Goal: Task Accomplishment & Management: Use online tool/utility

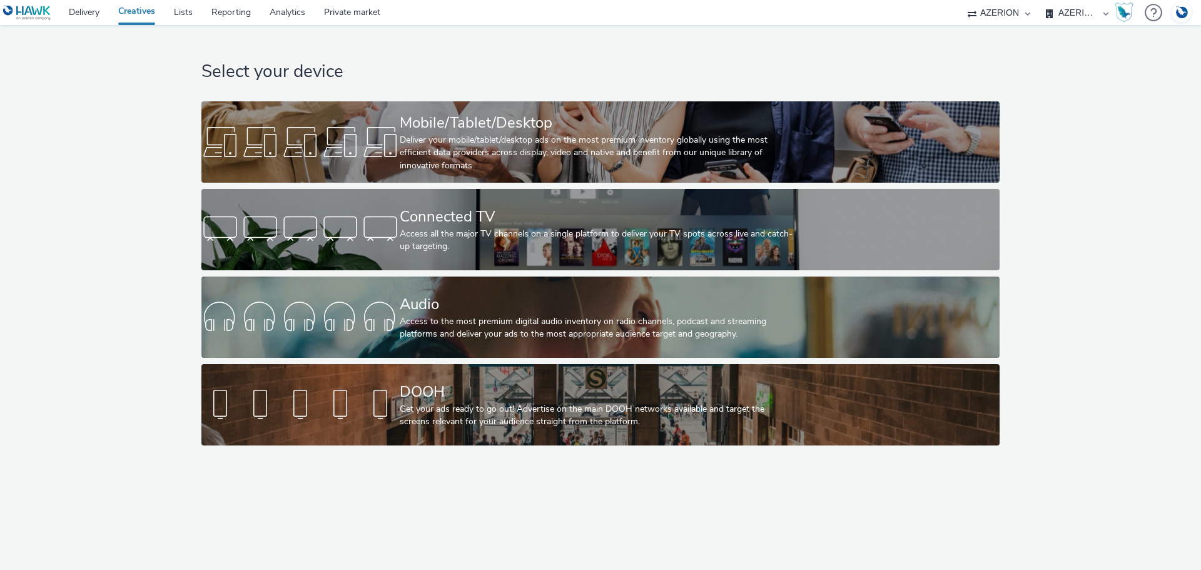
select select "b626f941-834b-427f-b453-0a2b95f57350"
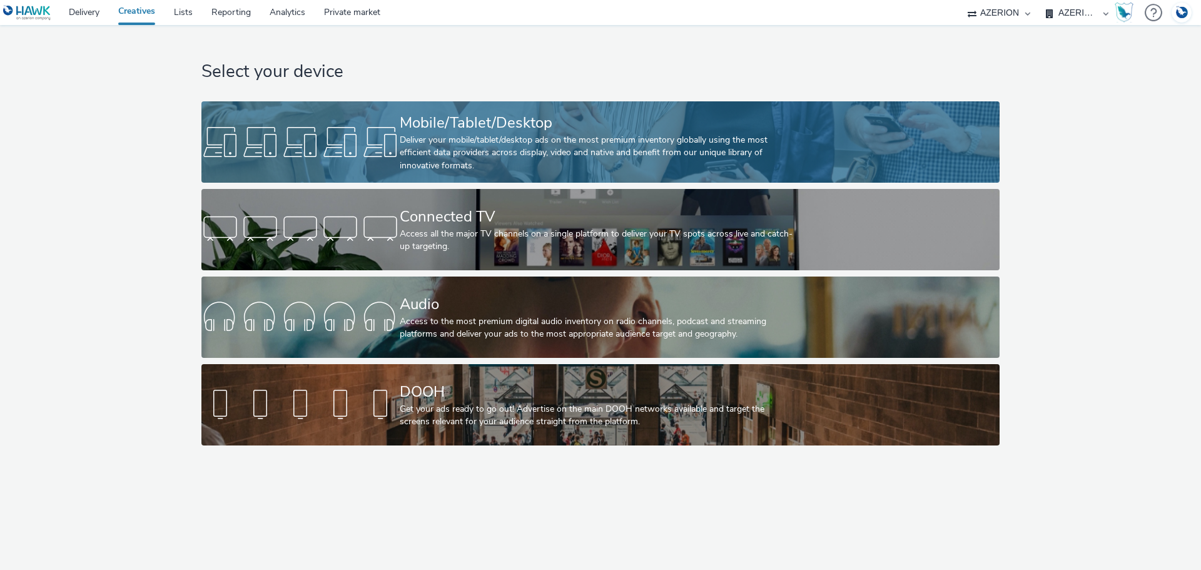
click at [412, 150] on div "Deliver your mobile/tablet/desktop ads on the most premium inventory globally u…" at bounding box center [598, 153] width 397 height 38
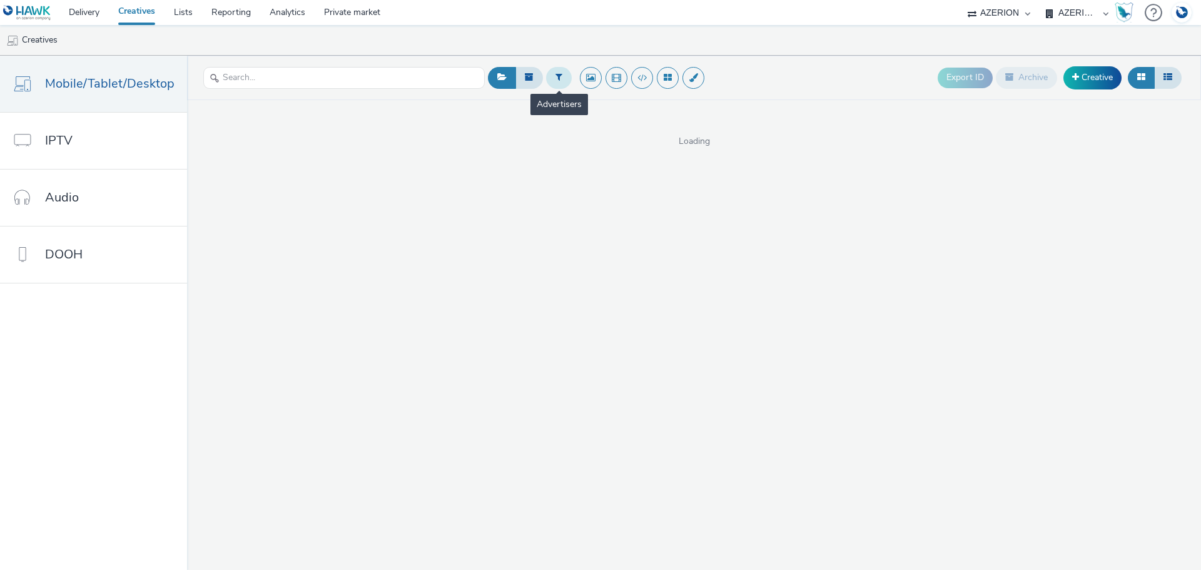
click at [555, 79] on icon at bounding box center [558, 77] width 7 height 9
click at [617, 76] on div at bounding box center [623, 79] width 88 height 15
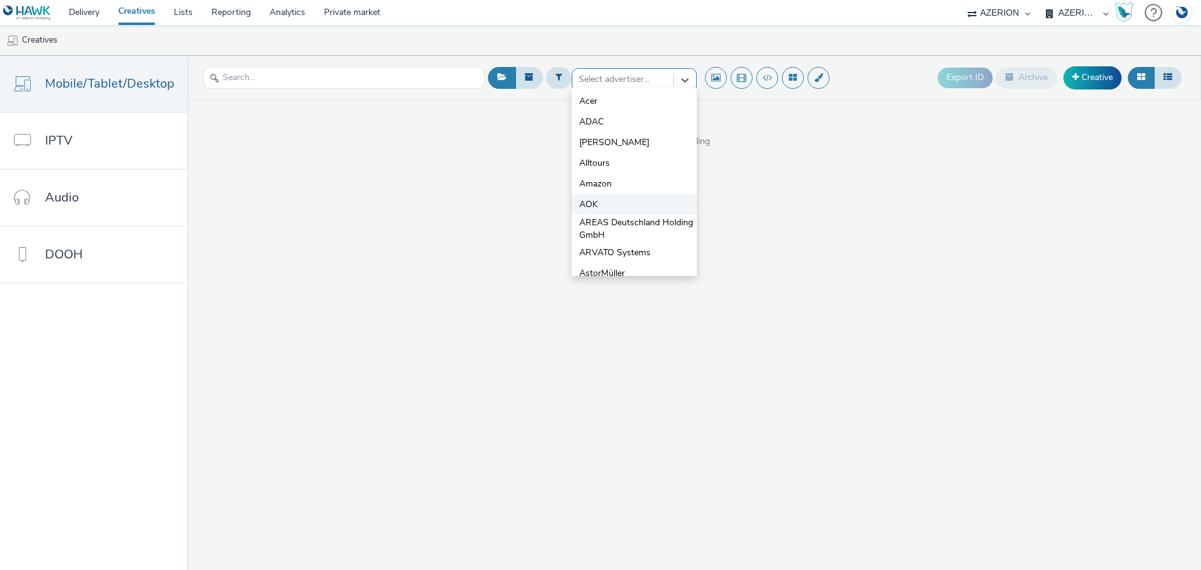
click at [595, 200] on li "AOK" at bounding box center [634, 204] width 125 height 21
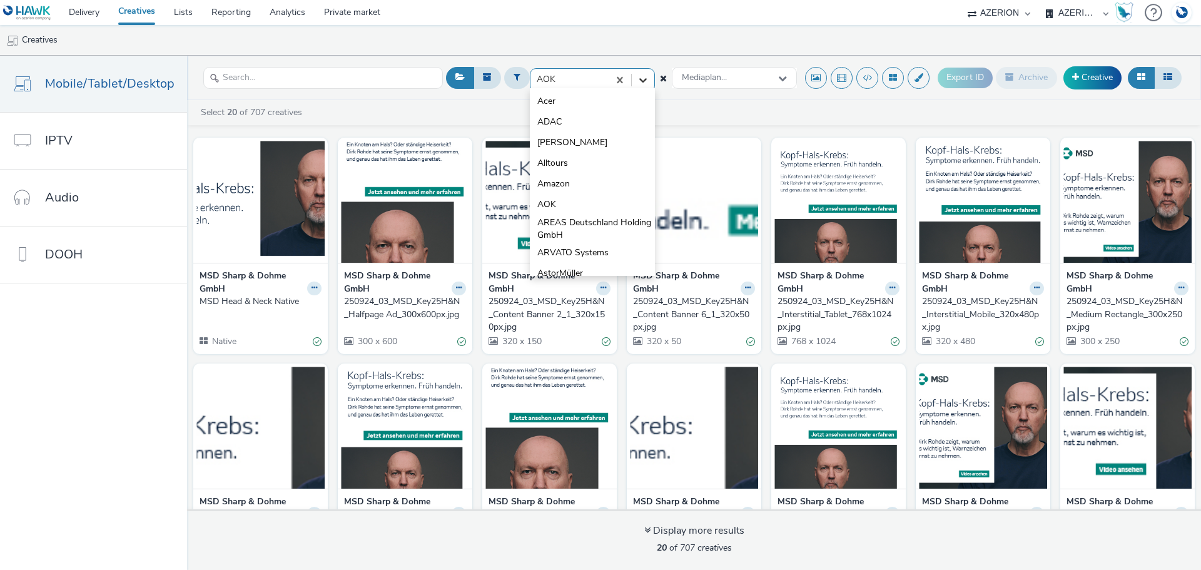
click at [645, 79] on icon at bounding box center [643, 80] width 8 height 4
click at [583, 204] on li "AOK" at bounding box center [592, 204] width 125 height 21
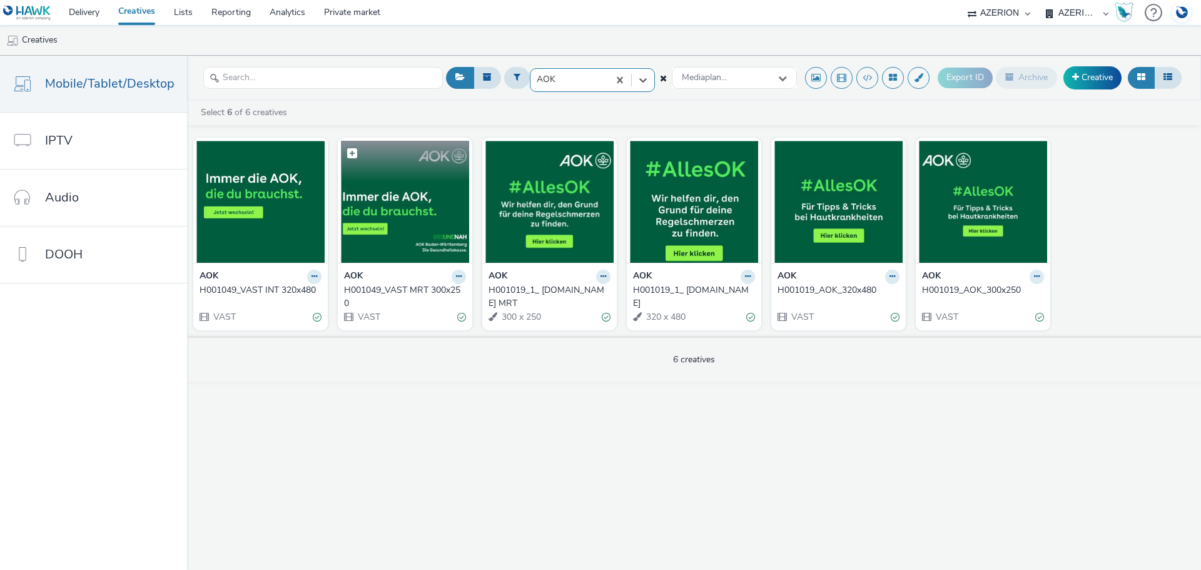
click at [421, 218] on img at bounding box center [405, 202] width 128 height 122
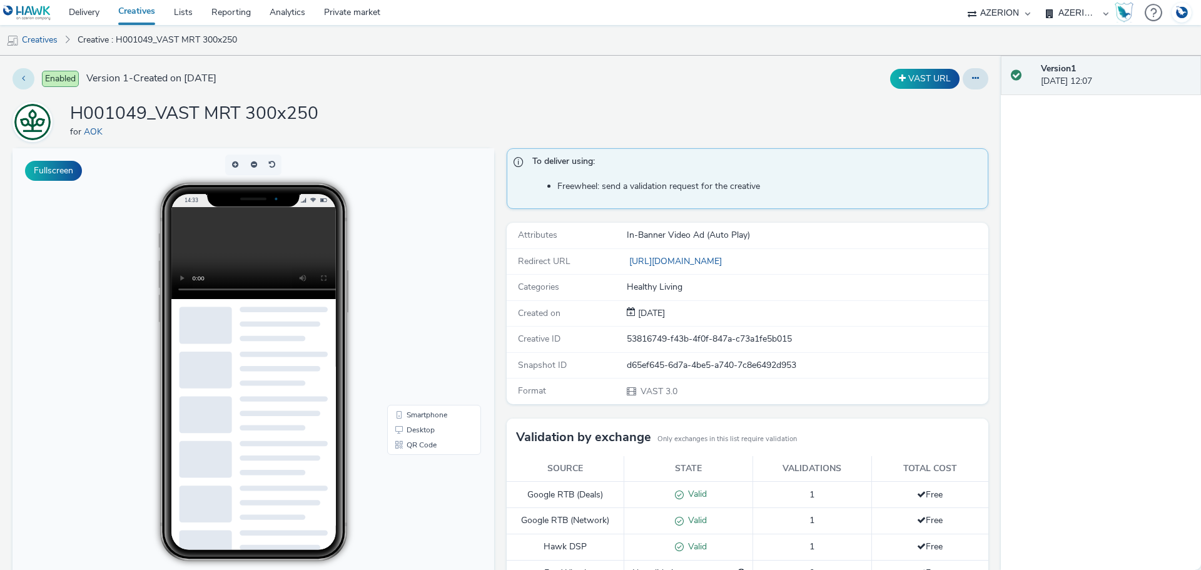
click at [21, 78] on button at bounding box center [24, 78] width 22 height 21
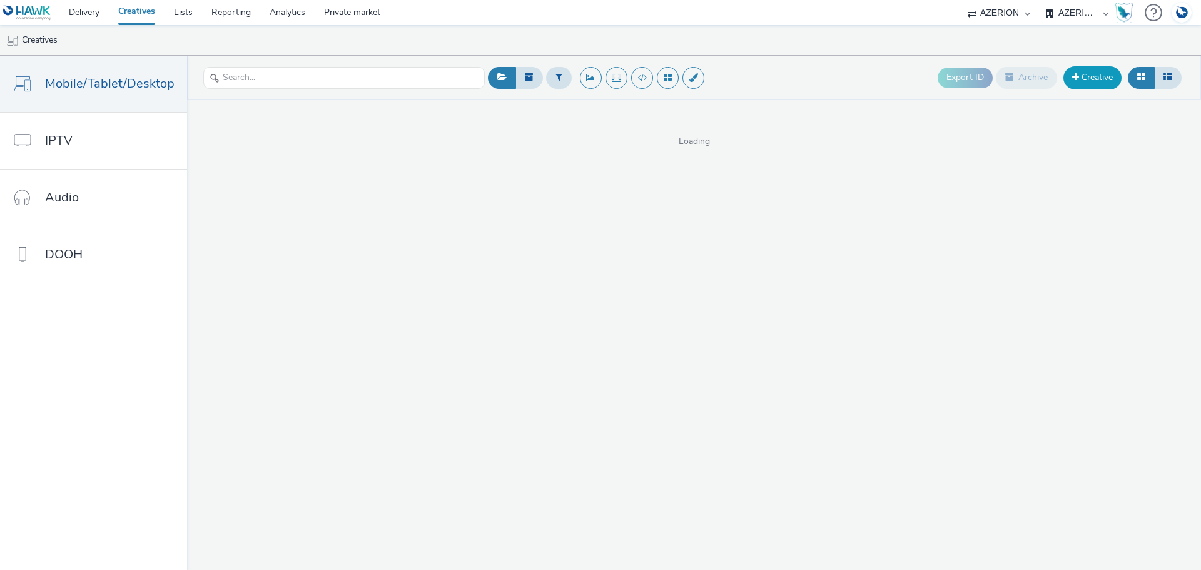
click at [1099, 76] on link "Creative" at bounding box center [1092, 77] width 58 height 23
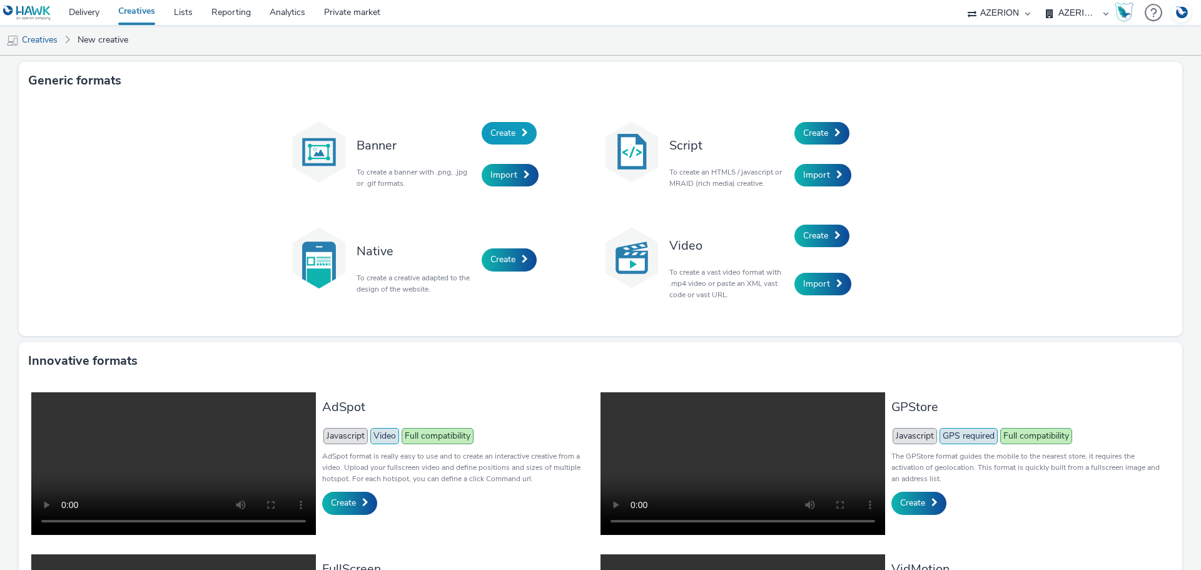
click at [503, 128] on span "Create" at bounding box center [502, 133] width 25 height 12
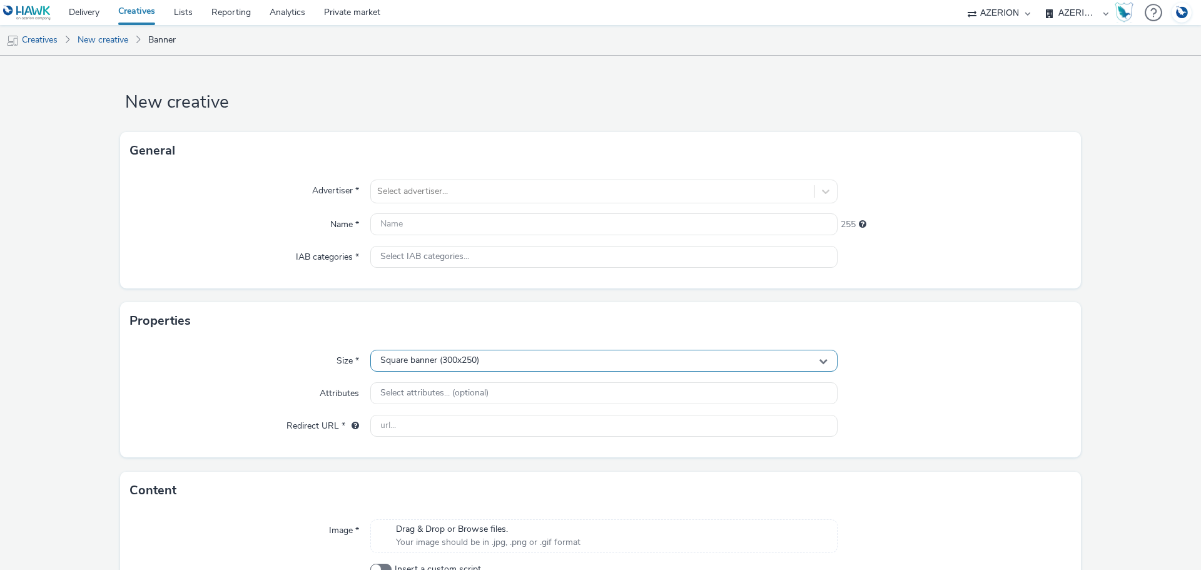
click at [445, 359] on span "Square banner (300x250)" at bounding box center [429, 360] width 99 height 11
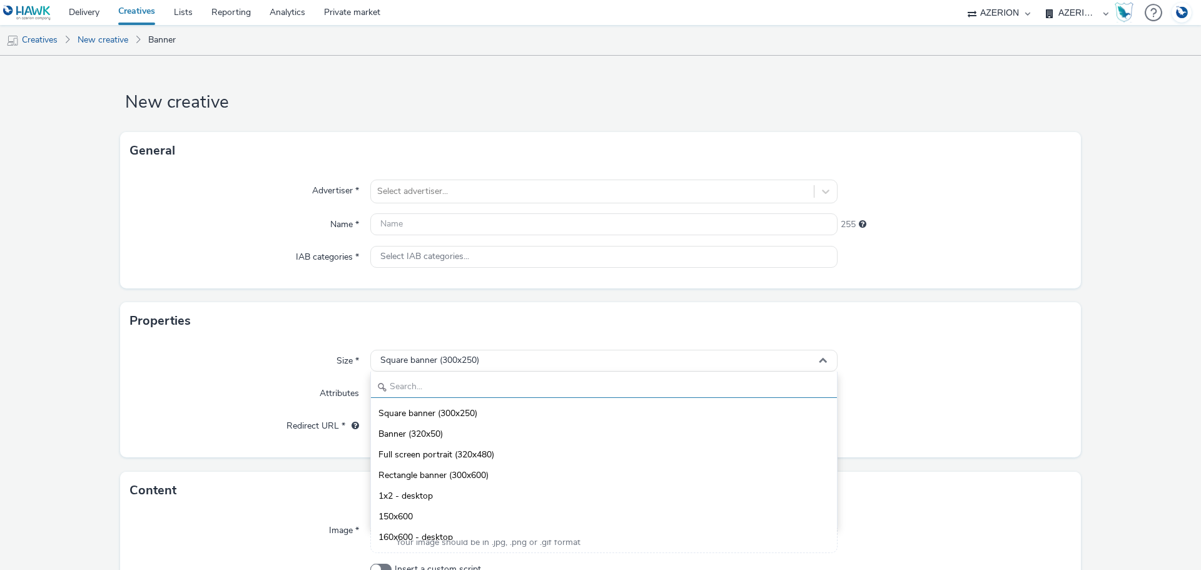
click at [451, 377] on input "text" at bounding box center [604, 387] width 466 height 22
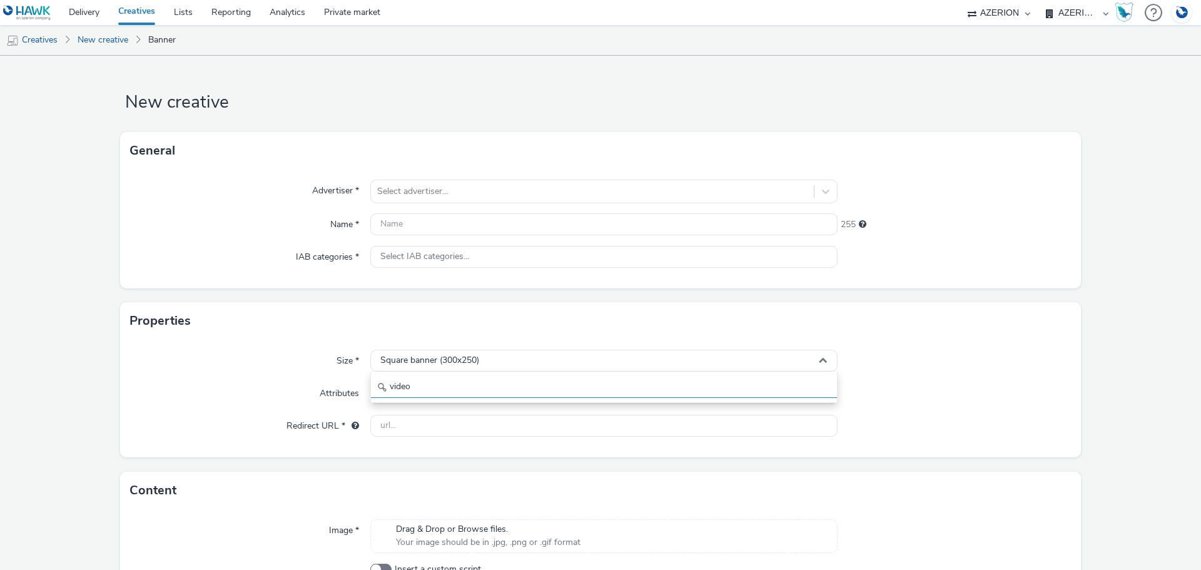
type input "video"
click at [882, 343] on div "Size * Square banner (300x250) video Attributes Select attributes... (optional)…" at bounding box center [600, 399] width 961 height 118
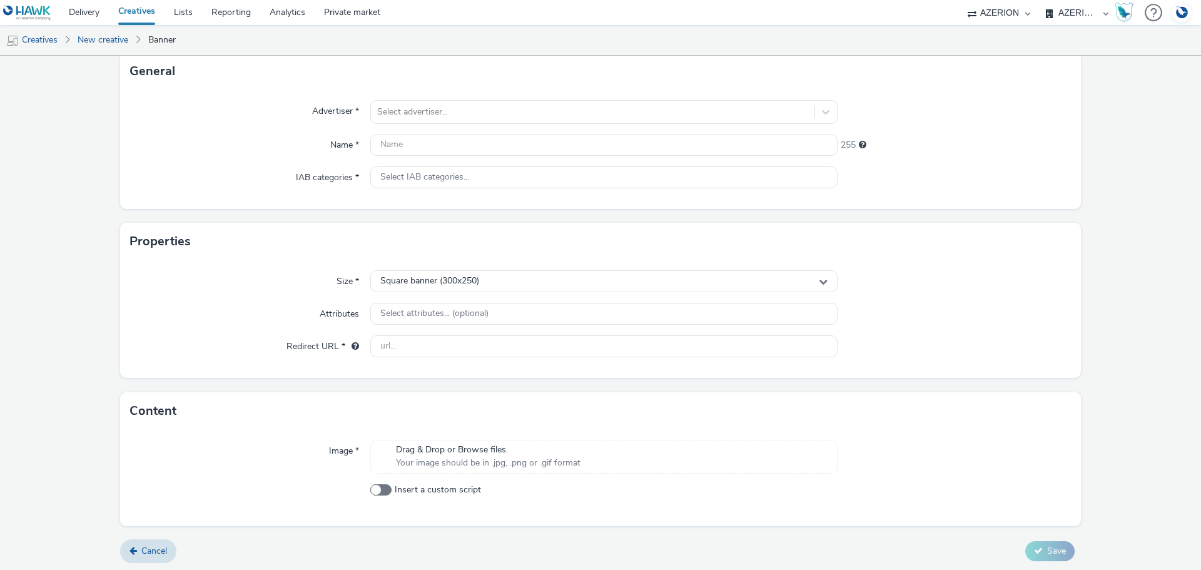
scroll to position [82, 0]
click at [114, 39] on link "New creative" at bounding box center [102, 40] width 63 height 30
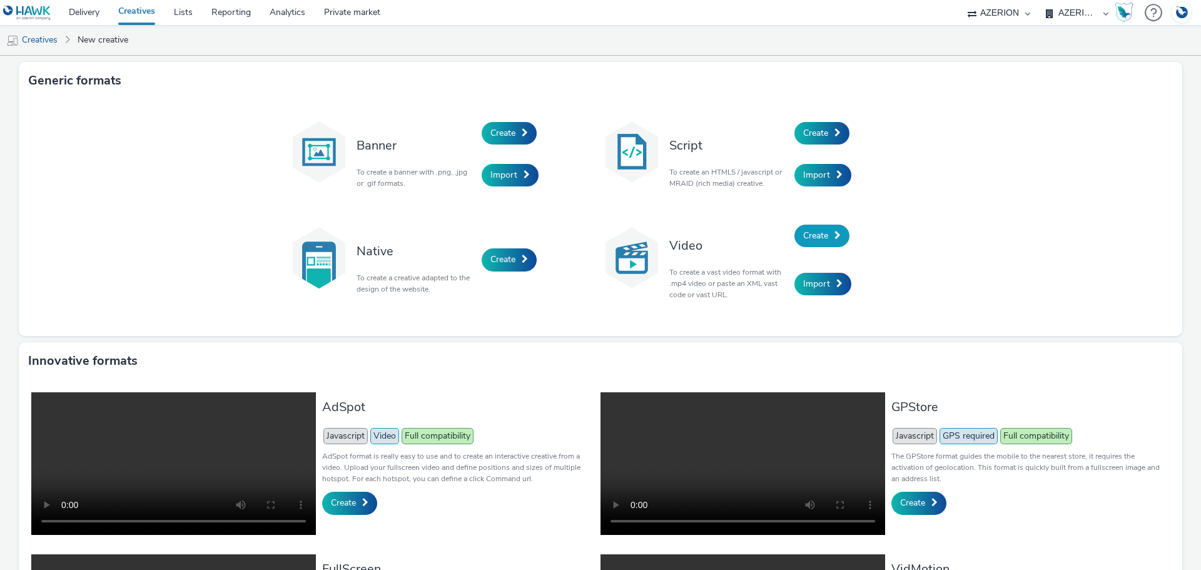
click at [827, 234] on link "Create" at bounding box center [821, 236] width 55 height 23
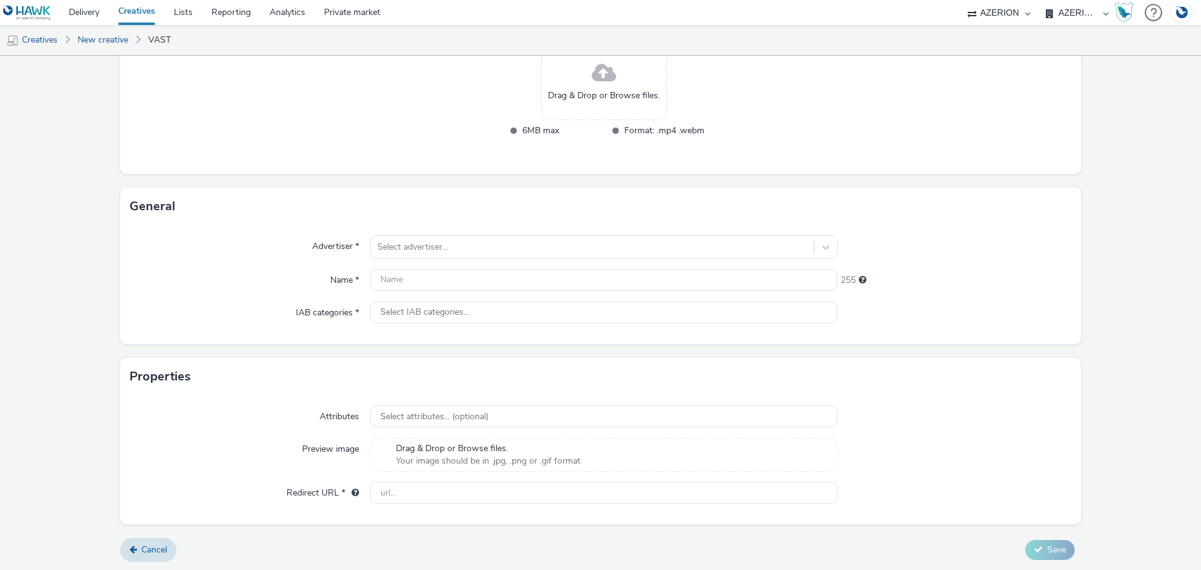
scroll to position [220, 0]
click at [474, 412] on span "Select attributes... (optional)" at bounding box center [434, 415] width 108 height 11
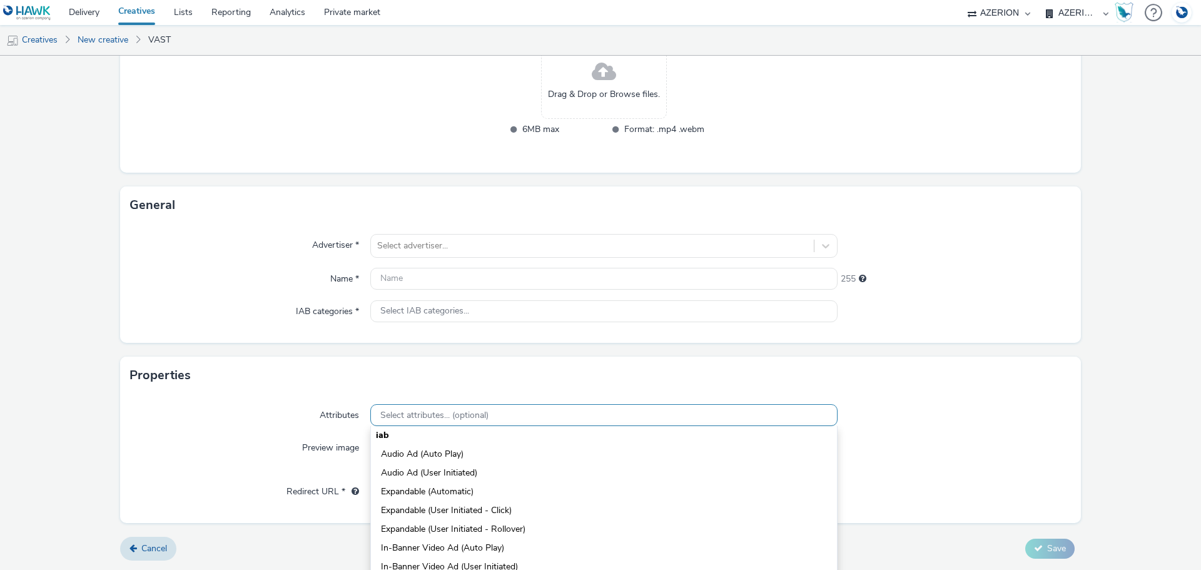
click at [474, 412] on span "Select attributes... (optional)" at bounding box center [434, 415] width 108 height 11
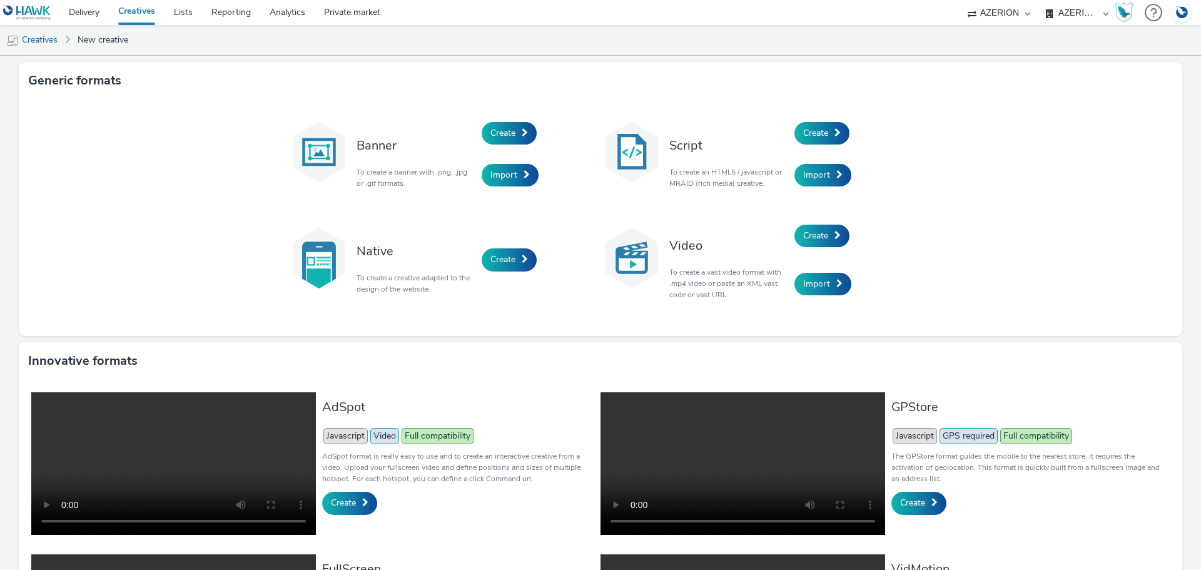
click at [137, 10] on link "Creatives" at bounding box center [137, 12] width 56 height 25
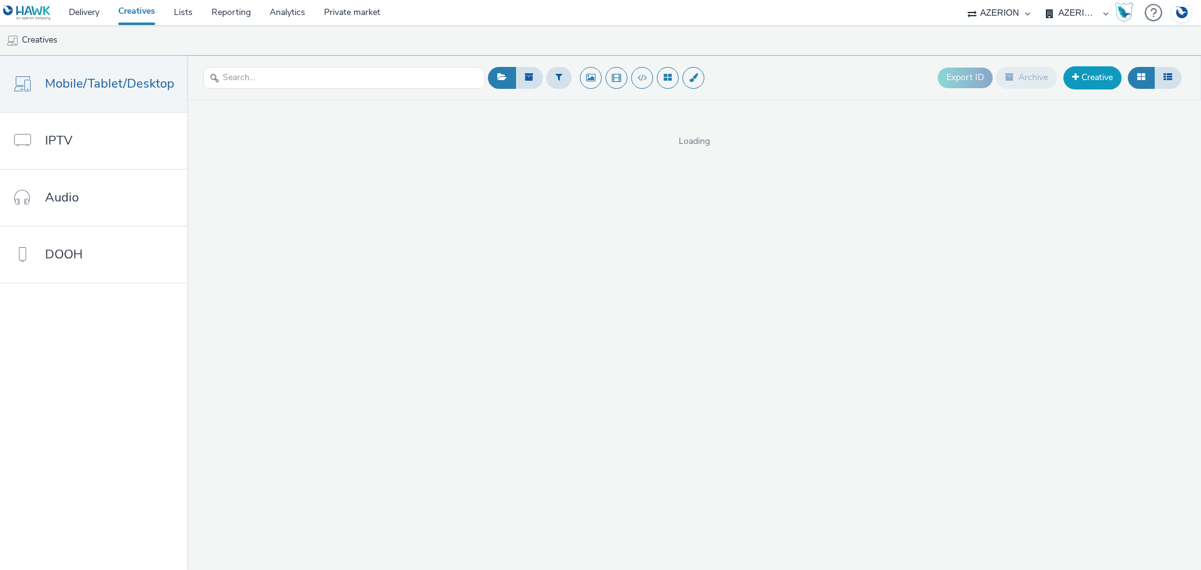
click at [1089, 78] on link "Creative" at bounding box center [1092, 77] width 58 height 23
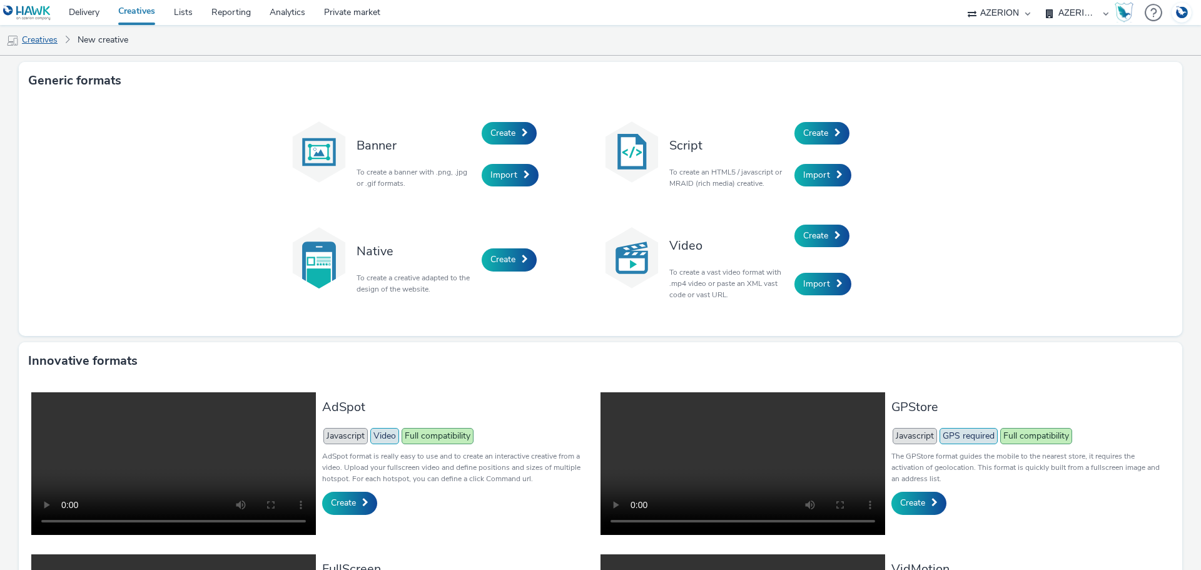
click at [53, 34] on link "Creatives" at bounding box center [32, 40] width 64 height 30
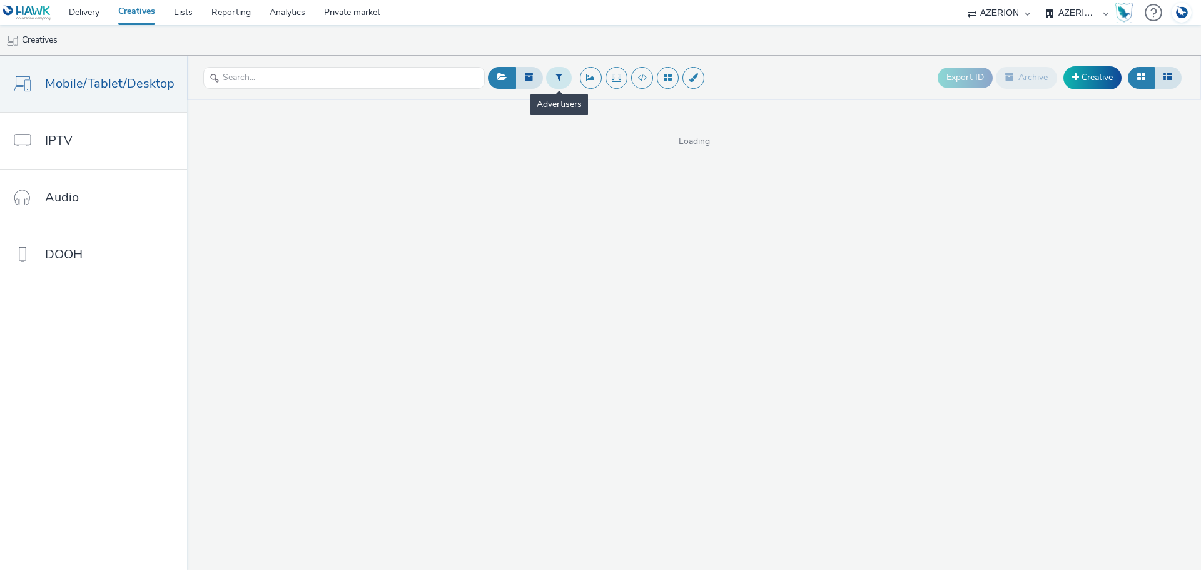
click at [562, 72] on button at bounding box center [559, 77] width 26 height 21
click at [697, 79] on div at bounding box center [767, 78] width 141 height 31
click at [679, 79] on icon at bounding box center [685, 80] width 13 height 13
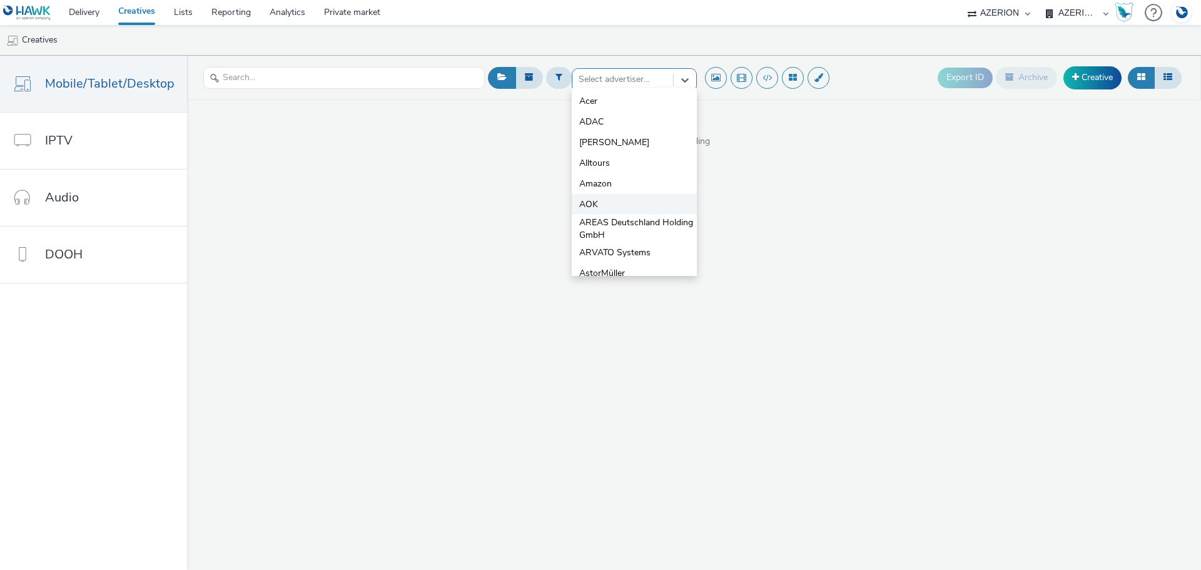
click at [604, 206] on li "AOK" at bounding box center [634, 204] width 125 height 21
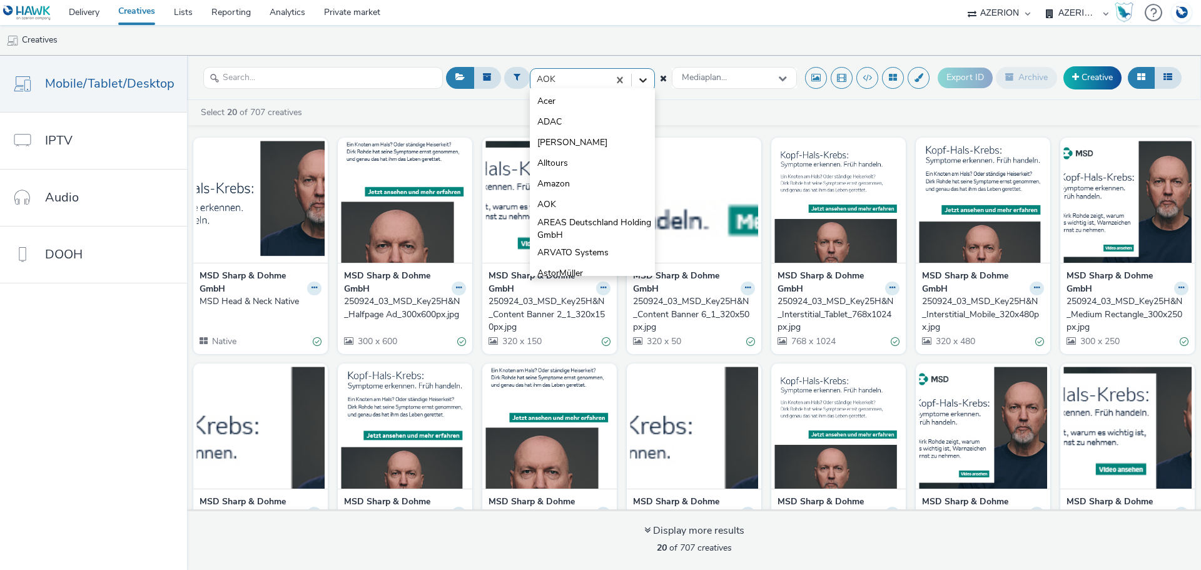
click at [637, 78] on icon at bounding box center [643, 80] width 13 height 13
click at [565, 204] on li "AOK" at bounding box center [592, 204] width 125 height 21
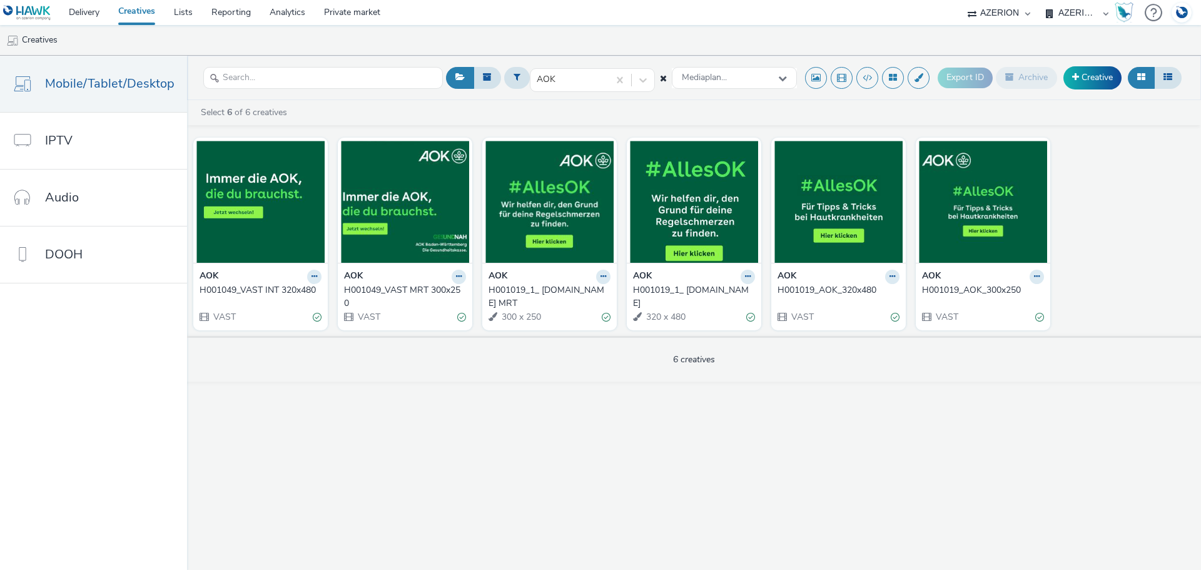
drag, startPoint x: 597, startPoint y: 278, endPoint x: 547, endPoint y: 299, distance: 54.4
drag, startPoint x: 547, startPoint y: 299, endPoint x: 522, endPoint y: 301, distance: 25.7
click at [522, 305] on div "AOK H001019_1_ [DOMAIN_NAME] MRT 300 x 250" at bounding box center [549, 296] width 134 height 67
click at [523, 289] on div "H001019_1_ [DOMAIN_NAME] MRT" at bounding box center [546, 297] width 117 height 26
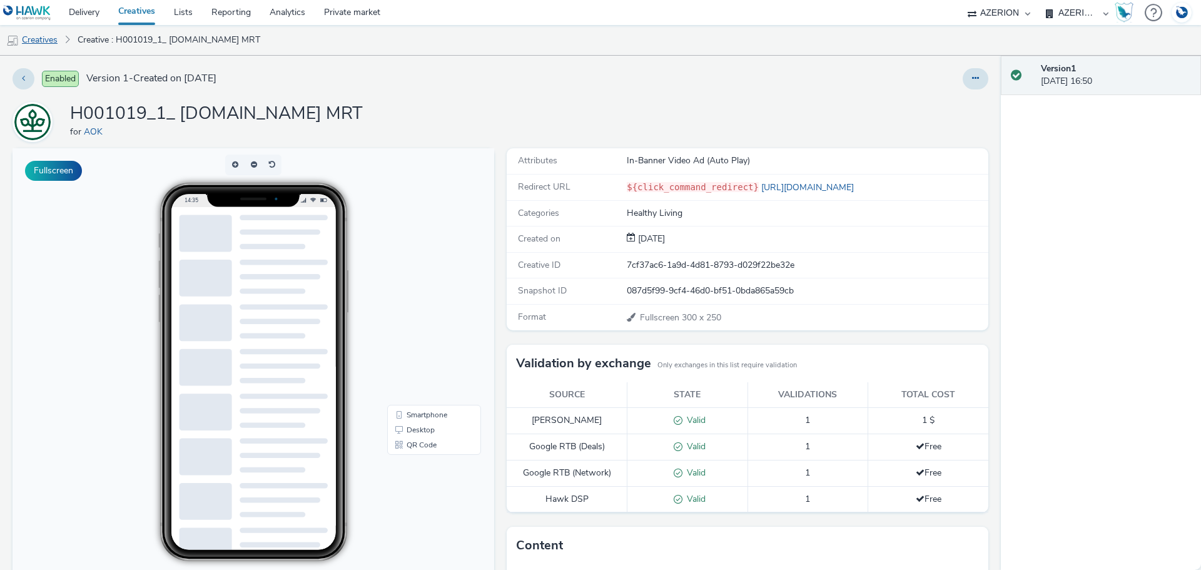
click at [33, 40] on link "Creatives" at bounding box center [32, 40] width 64 height 30
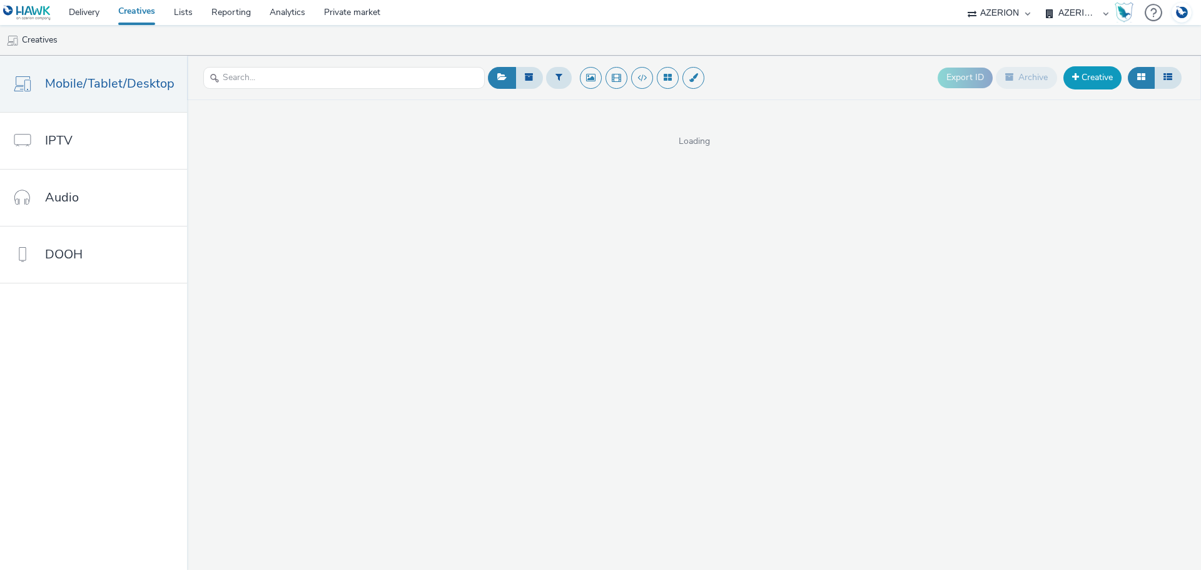
click at [1074, 74] on span at bounding box center [1075, 77] width 7 height 9
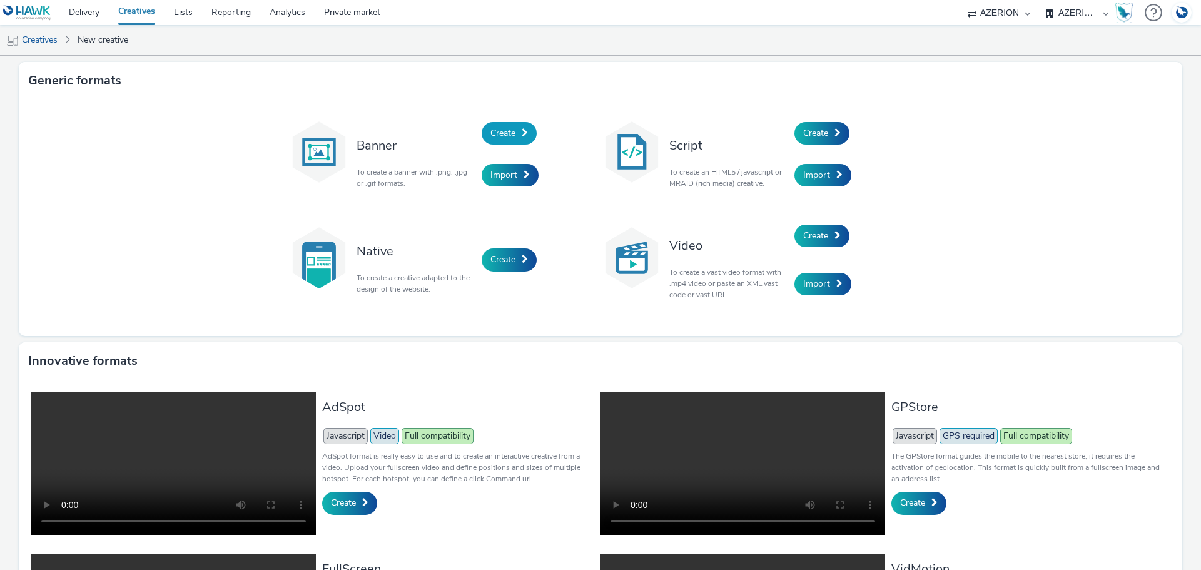
click at [494, 133] on span "Create" at bounding box center [502, 133] width 25 height 12
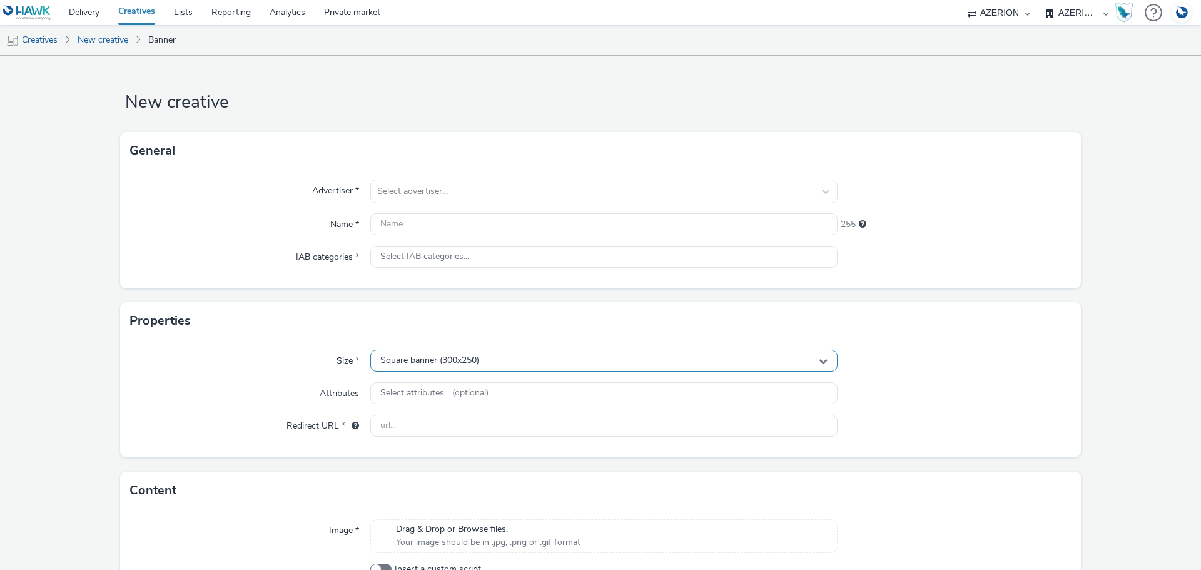
scroll to position [63, 0]
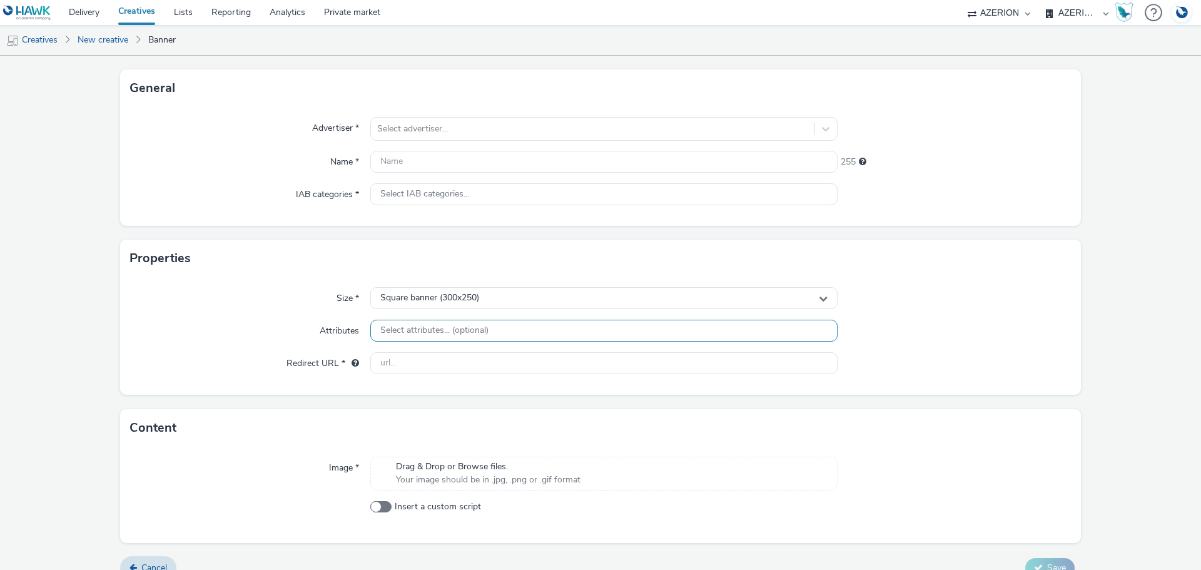
click at [462, 328] on span "Select attributes... (optional)" at bounding box center [434, 330] width 108 height 11
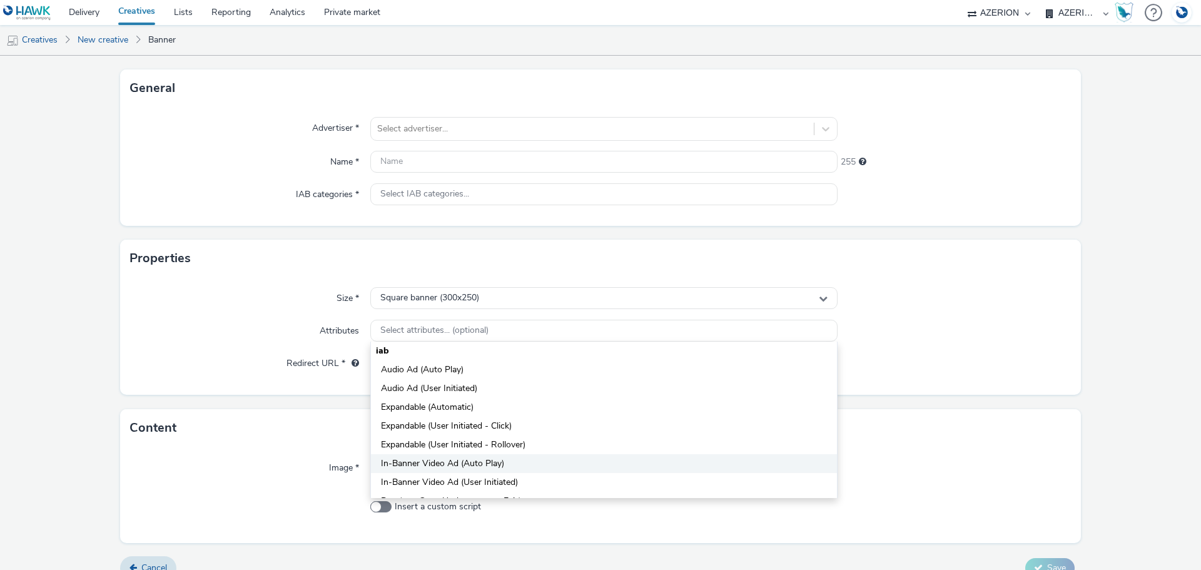
click at [497, 463] on span "In-Banner Video Ad (Auto Play)" at bounding box center [442, 463] width 123 height 13
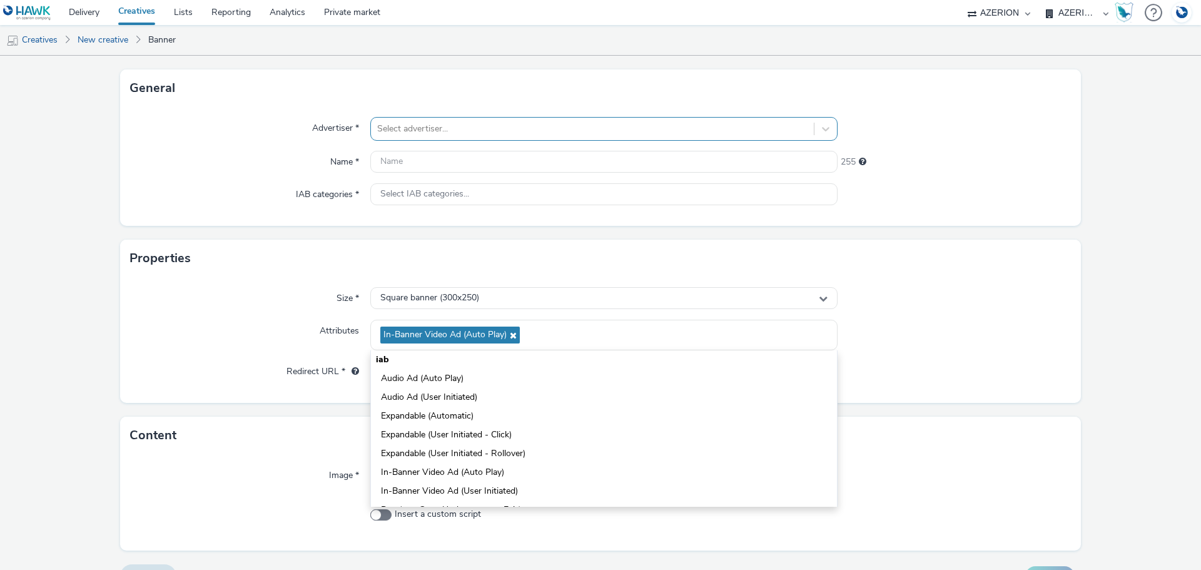
click at [452, 133] on div at bounding box center [592, 128] width 430 height 15
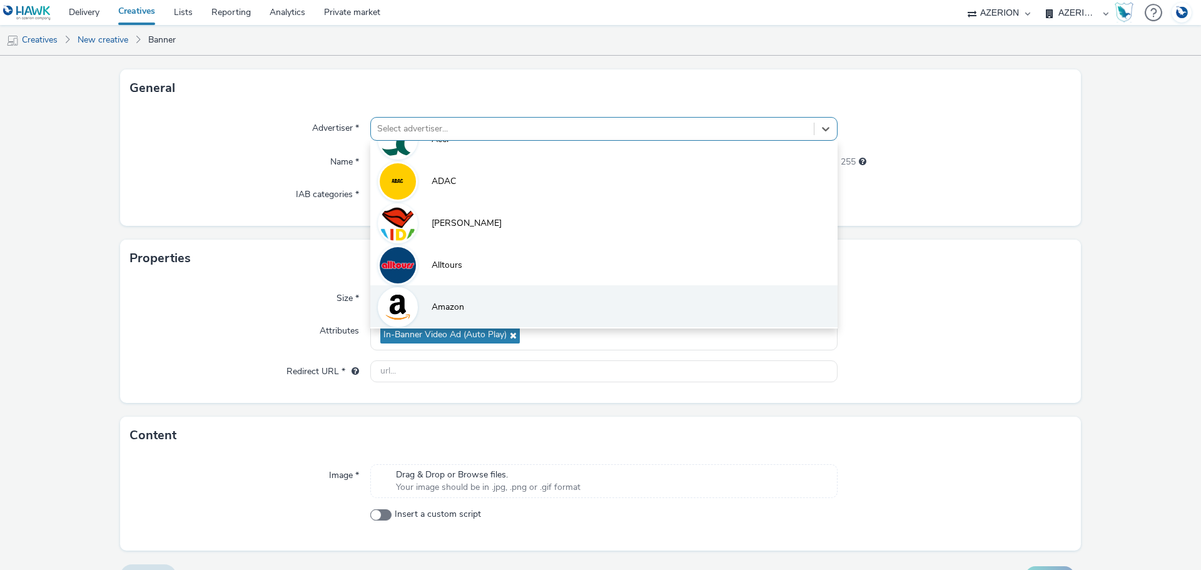
scroll to position [125, 0]
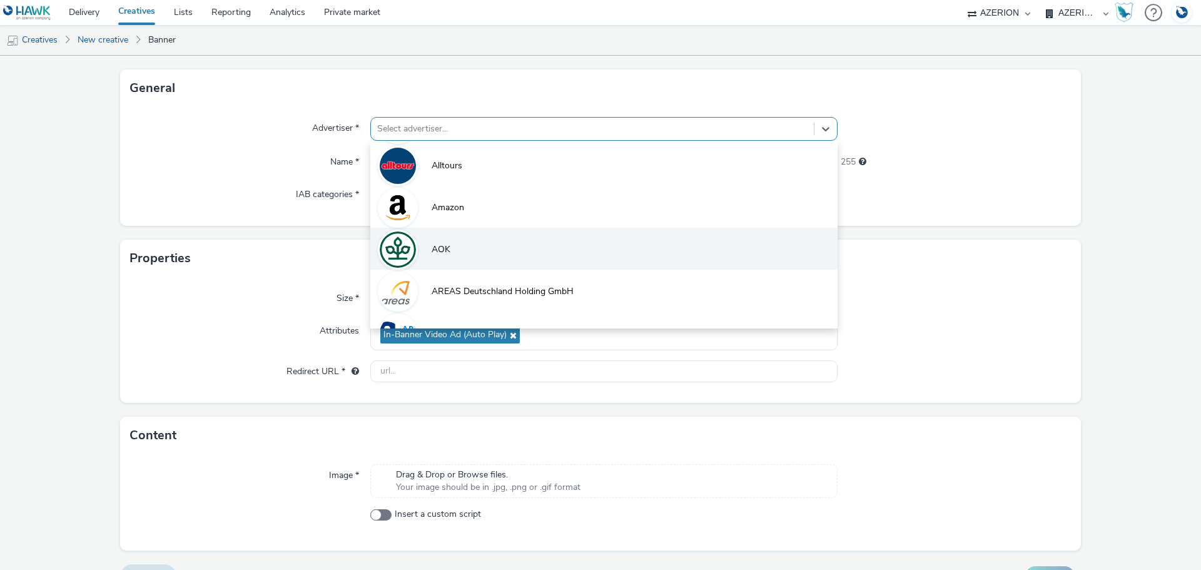
click at [452, 249] on li "AOK" at bounding box center [603, 249] width 467 height 42
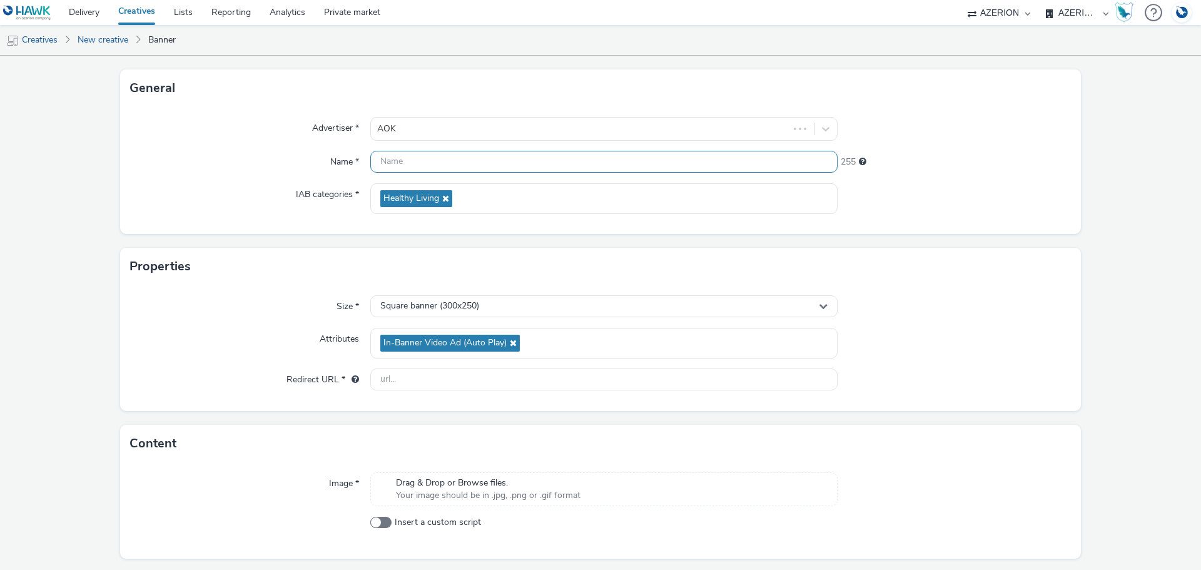
click at [413, 164] on input "text" at bounding box center [603, 162] width 467 height 22
paste input "C140197_"
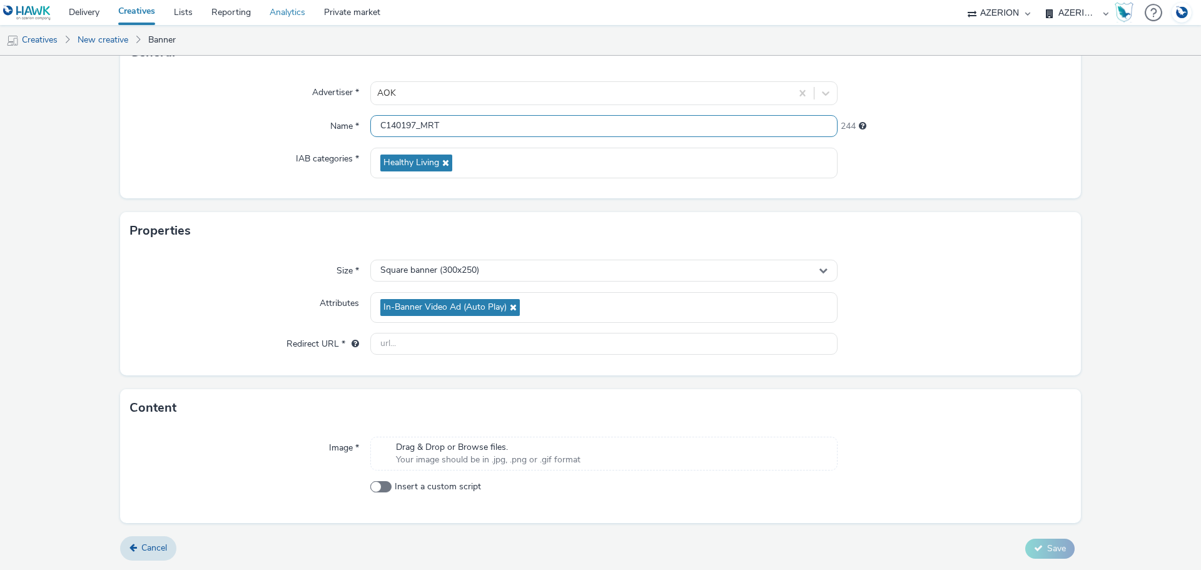
type input "C140197_MRT"
click at [420, 343] on input "text" at bounding box center [603, 344] width 467 height 22
paste input "[DOMAIN_NAME][URL]"
click at [447, 446] on div "Image * Drag & Drop or Browse files. Your image should be in .jpg, .png or .gif…" at bounding box center [600, 475] width 961 height 96
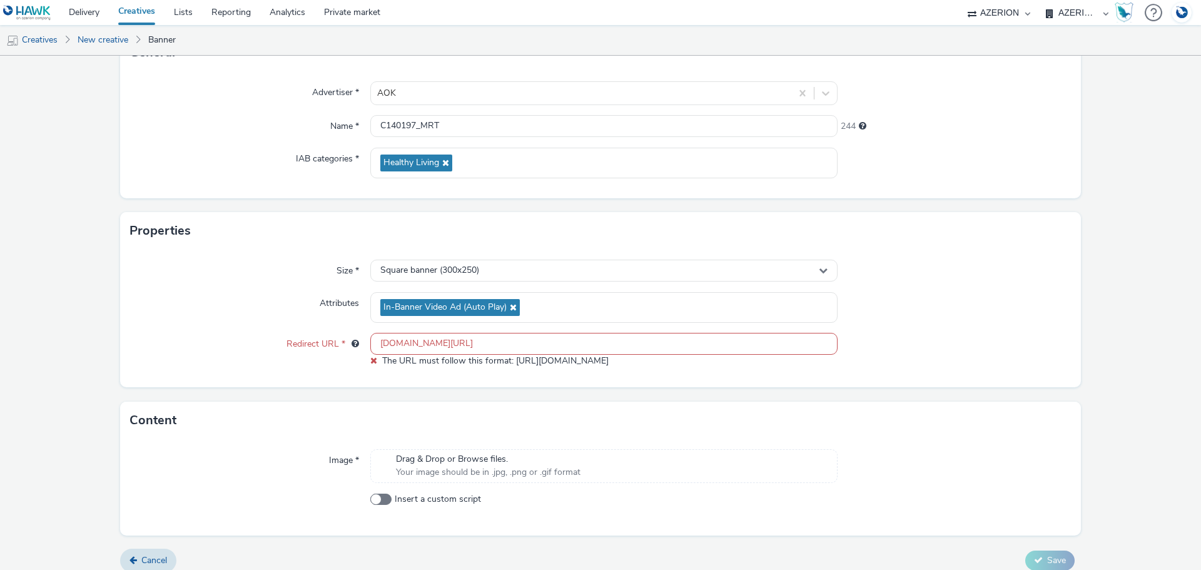
click at [427, 464] on span "Drag & Drop or Browse files." at bounding box center [488, 459] width 184 height 13
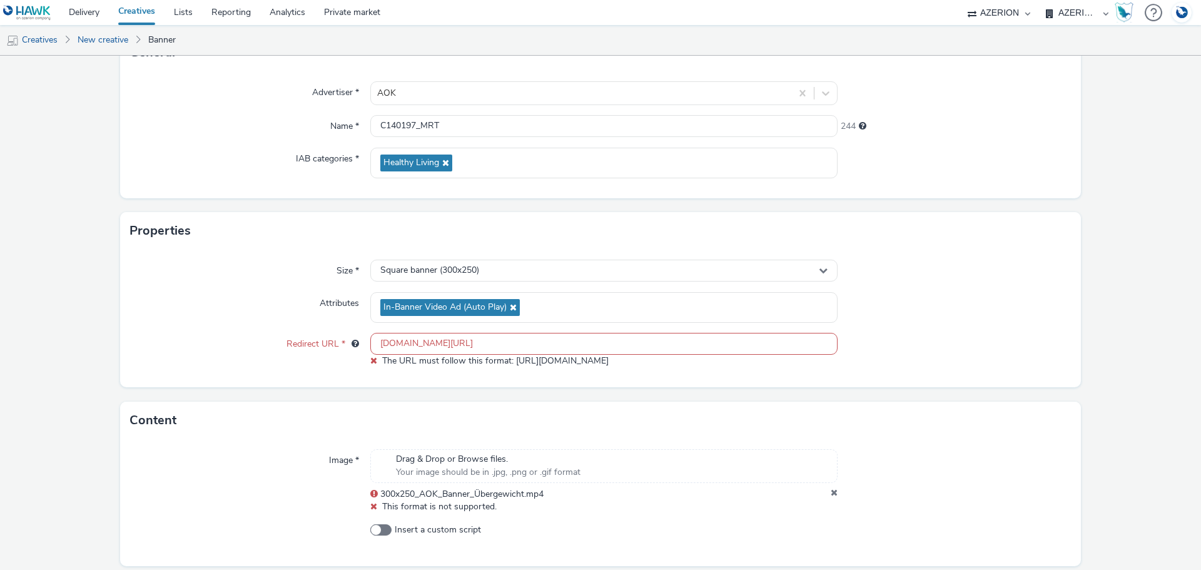
click at [453, 339] on input "[DOMAIN_NAME][URL]" at bounding box center [603, 344] width 467 height 22
paste input "[URL][DOMAIN_NAME]"
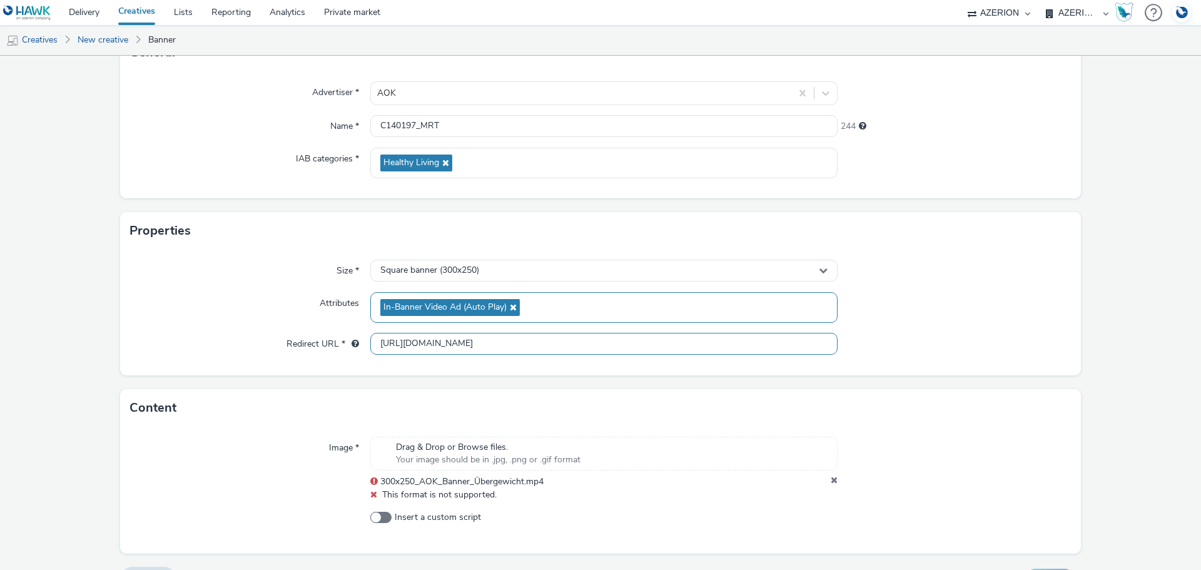
scroll to position [128, 0]
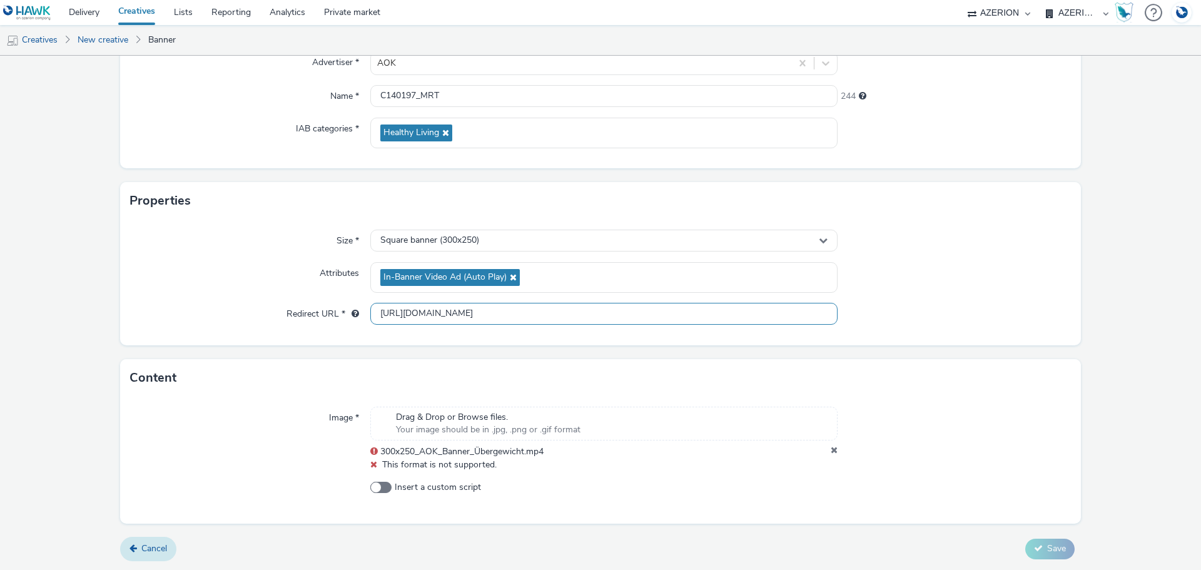
type input "[URL][DOMAIN_NAME]"
click at [167, 547] on link "Cancel" at bounding box center [148, 549] width 56 height 24
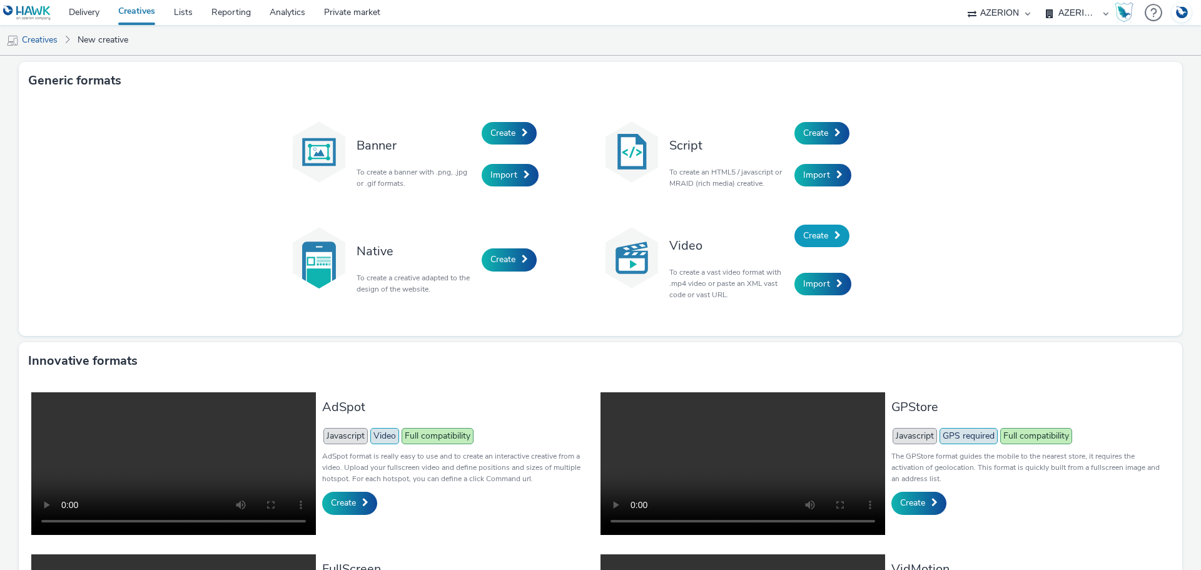
click at [824, 233] on link "Create" at bounding box center [821, 236] width 55 height 23
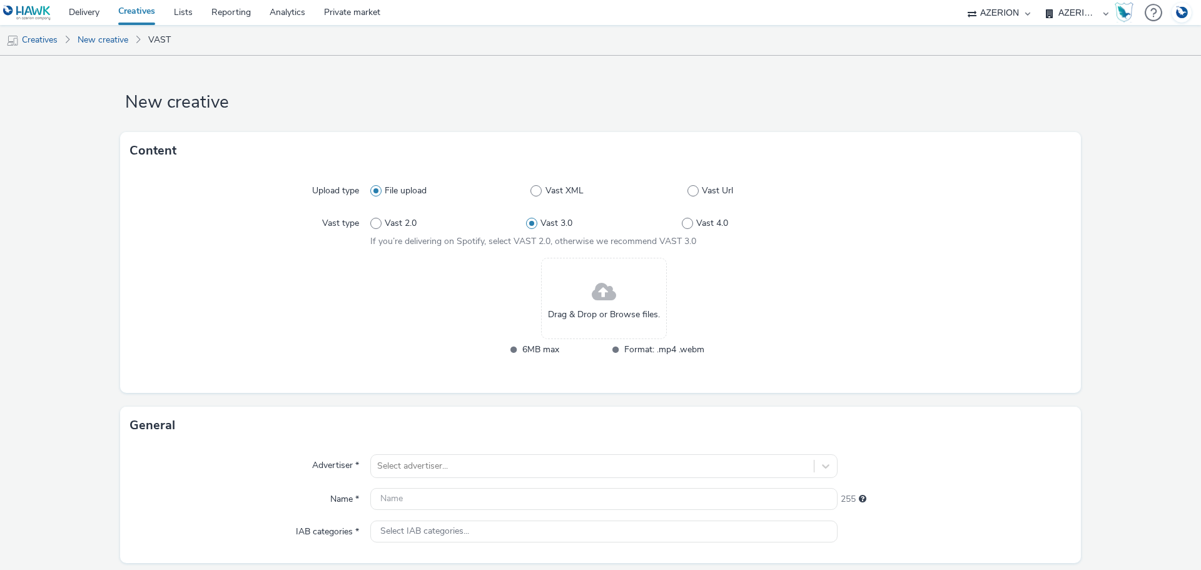
click at [604, 311] on span "Drag & Drop or Browse files." at bounding box center [604, 314] width 112 height 13
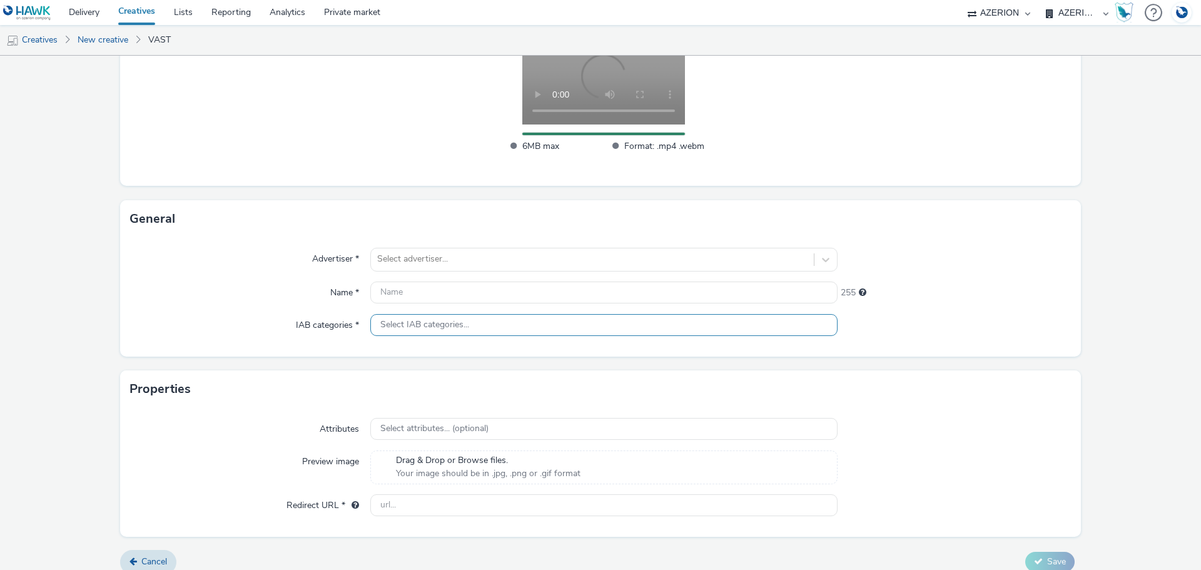
scroll to position [228, 0]
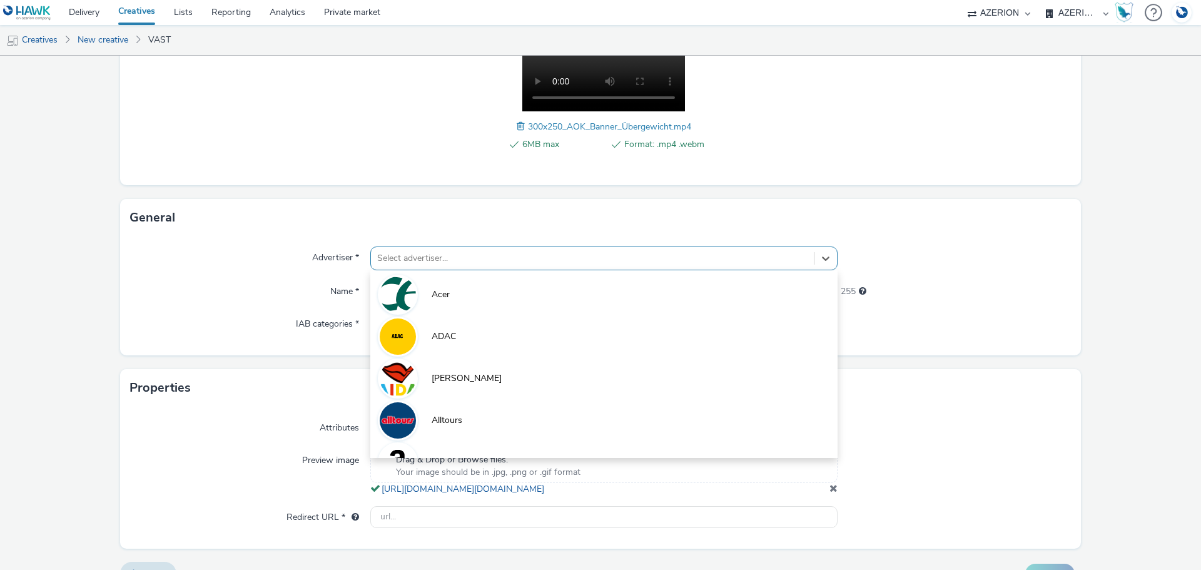
click at [464, 261] on div at bounding box center [592, 258] width 430 height 15
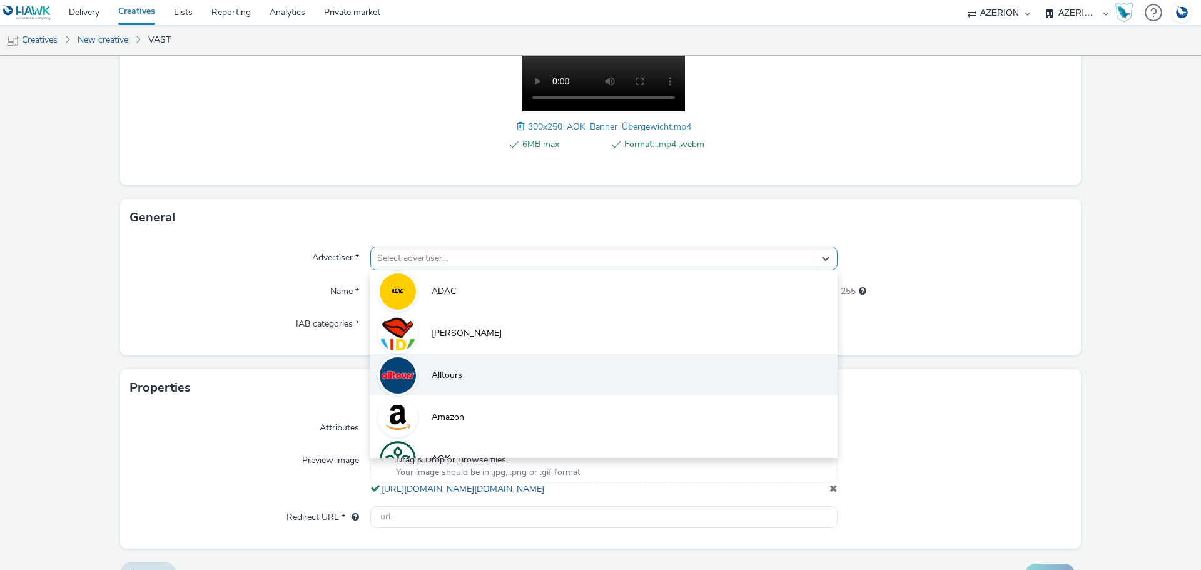
scroll to position [63, 0]
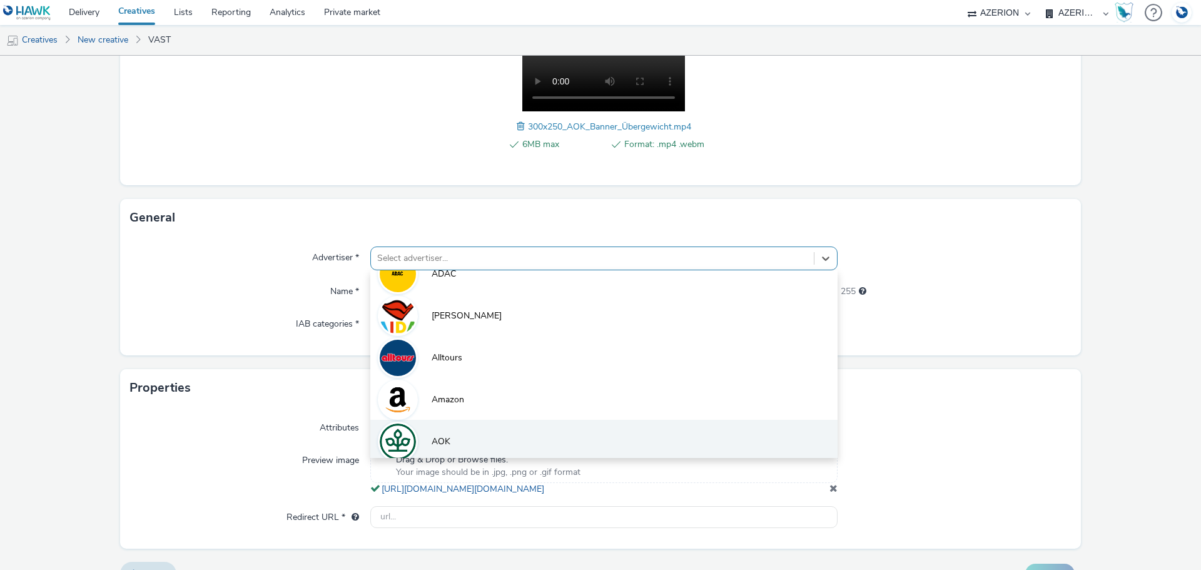
click at [475, 430] on li "AOK" at bounding box center [603, 441] width 467 height 42
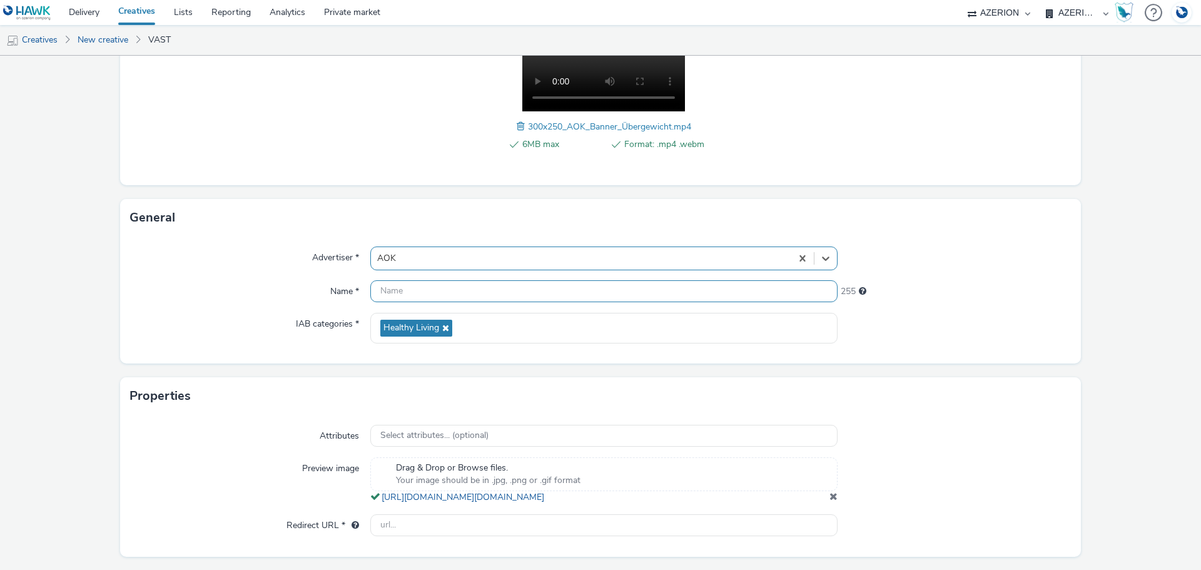
click at [455, 288] on input "text" at bounding box center [603, 291] width 467 height 22
paste input "[URL][DOMAIN_NAME]"
click at [469, 291] on input "[URL][DOMAIN_NAME]" at bounding box center [603, 291] width 467 height 22
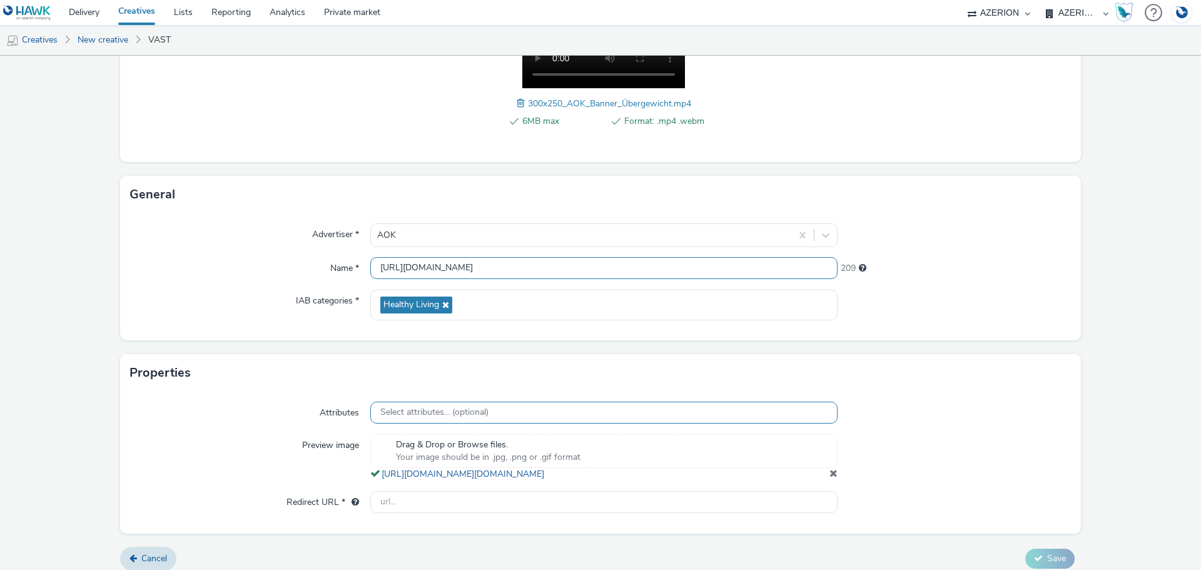
scroll to position [273, 0]
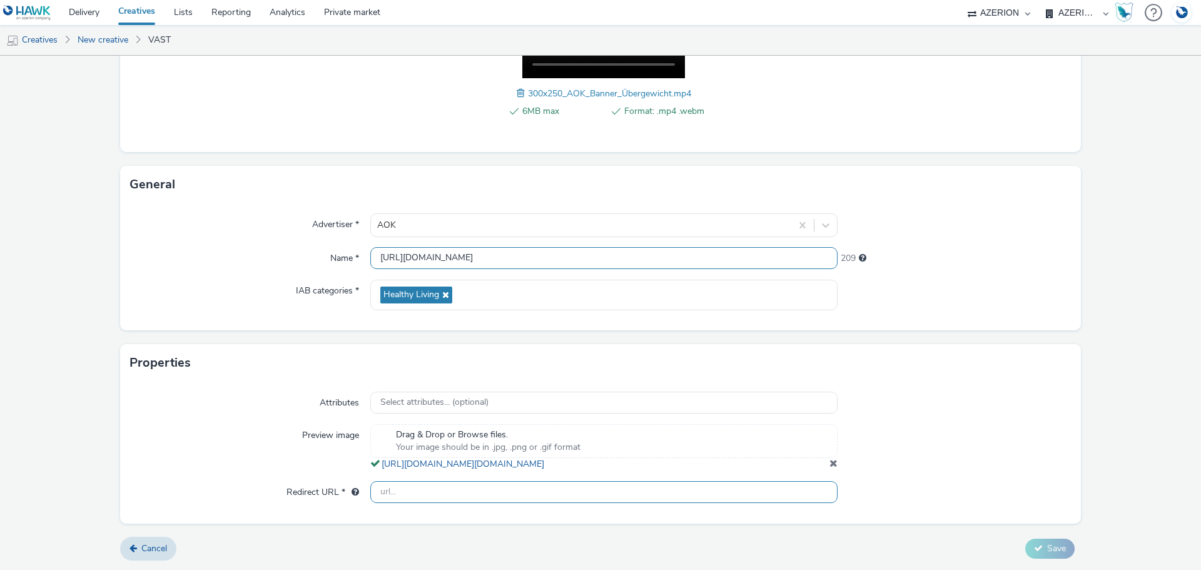
type input "[URL][DOMAIN_NAME]"
click at [418, 493] on input "text" at bounding box center [603, 492] width 467 height 22
paste input "[URL][DOMAIN_NAME]"
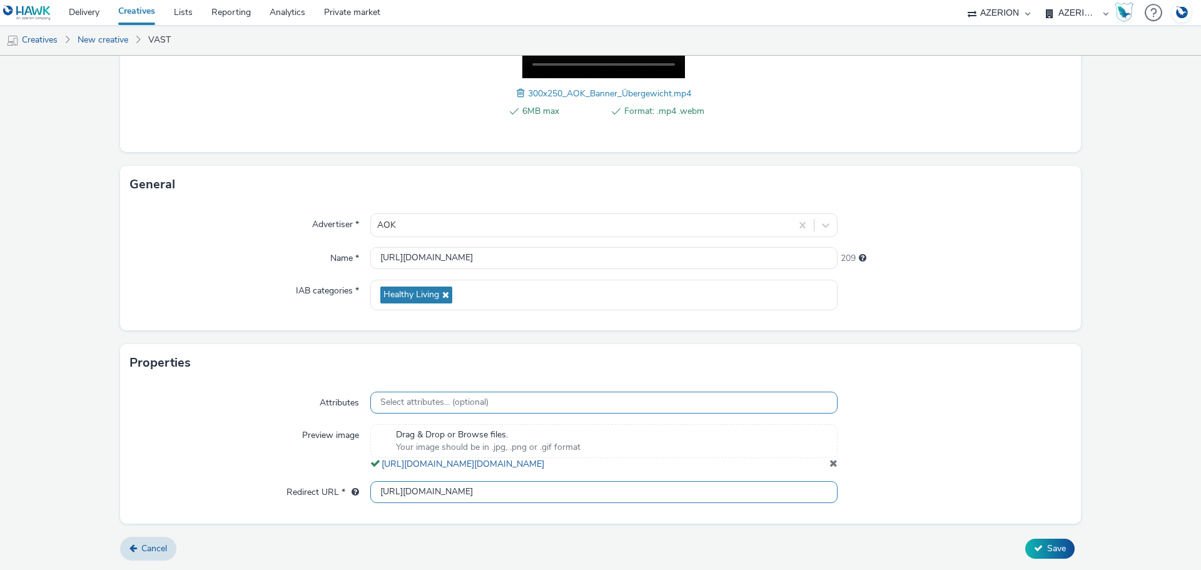
type input "[URL][DOMAIN_NAME]"
click at [414, 397] on span "Select attributes... (optional)" at bounding box center [434, 402] width 108 height 11
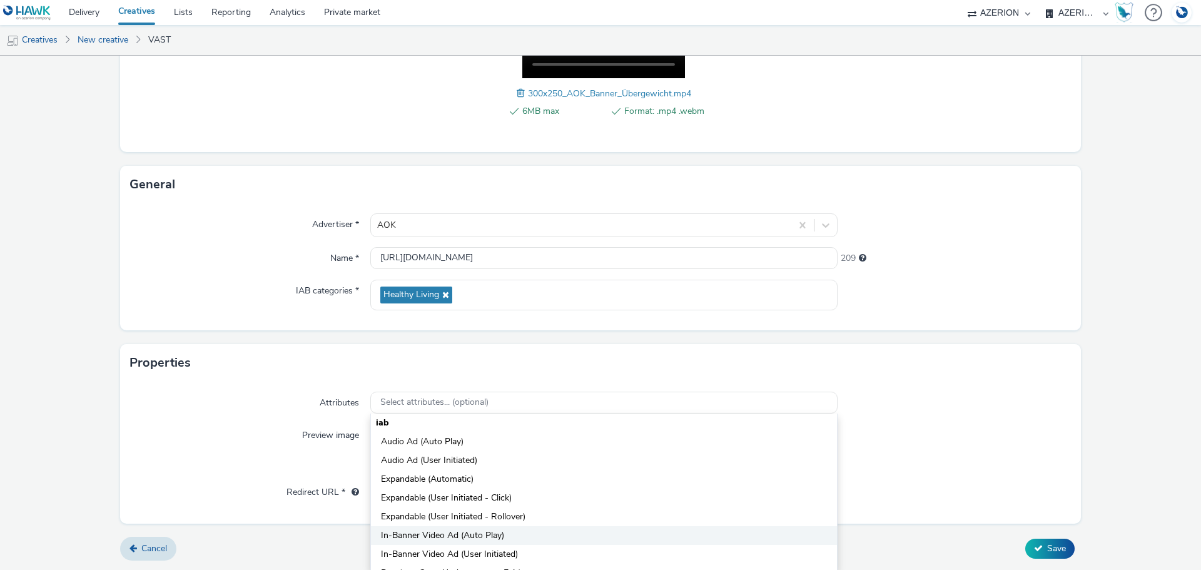
click at [432, 529] on span "In-Banner Video Ad (Auto Play)" at bounding box center [442, 535] width 123 height 13
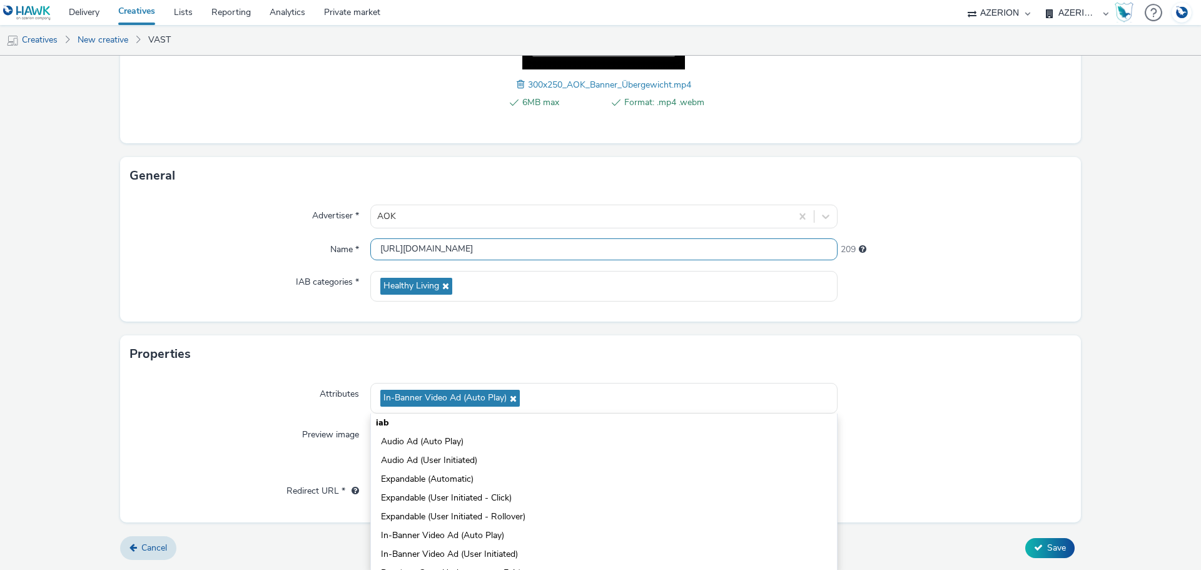
click at [436, 245] on input "[URL][DOMAIN_NAME]" at bounding box center [603, 249] width 467 height 22
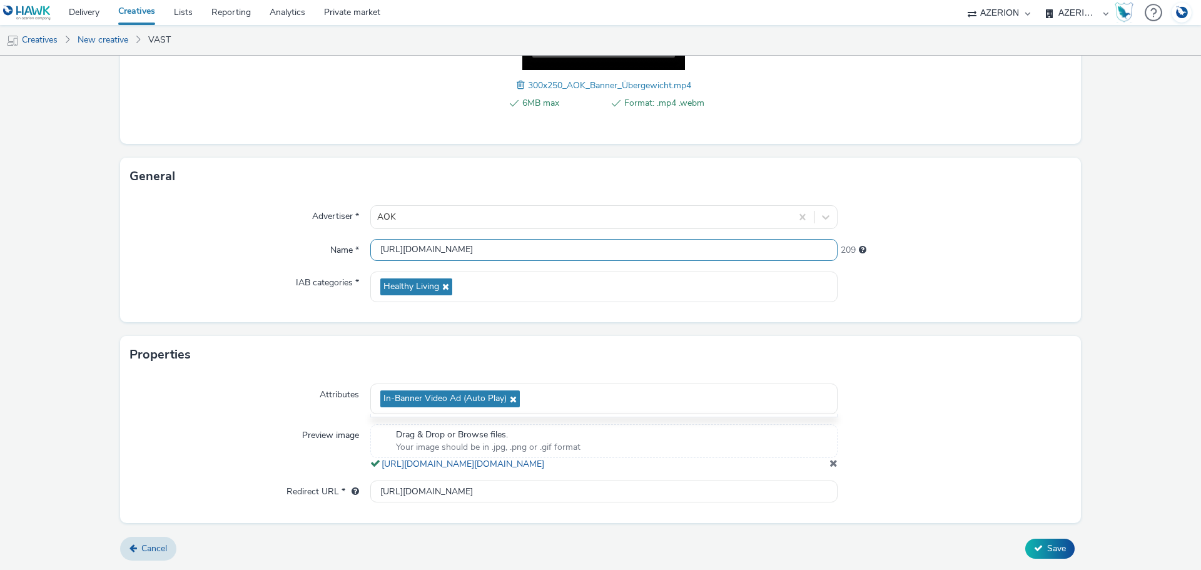
click at [436, 245] on input "[URL][DOMAIN_NAME]" at bounding box center [603, 250] width 467 height 22
paste input "C140197_"
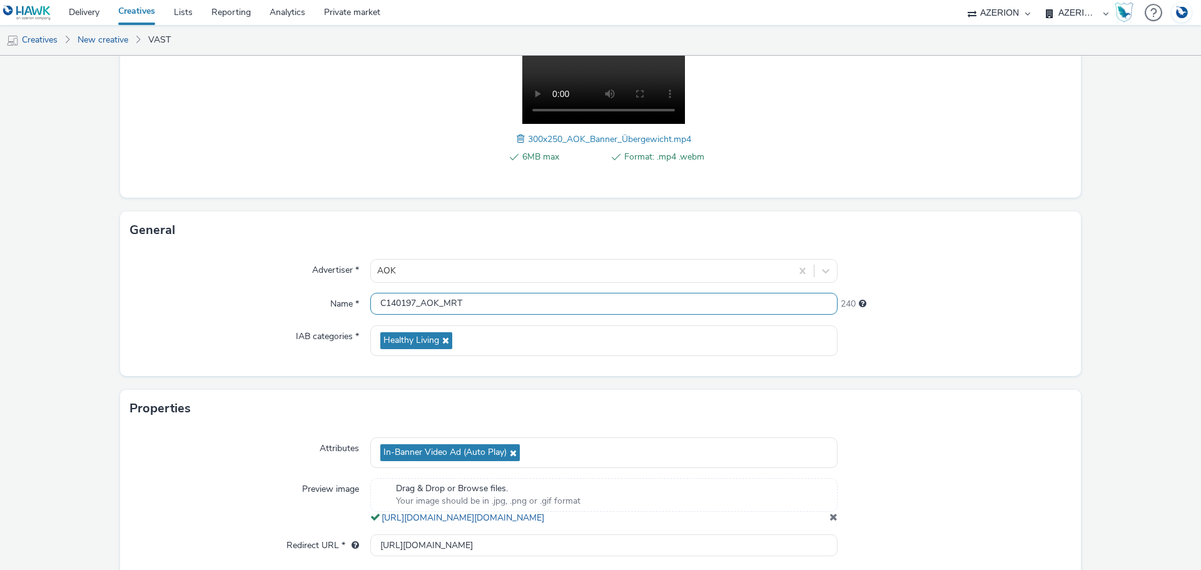
scroll to position [281, 0]
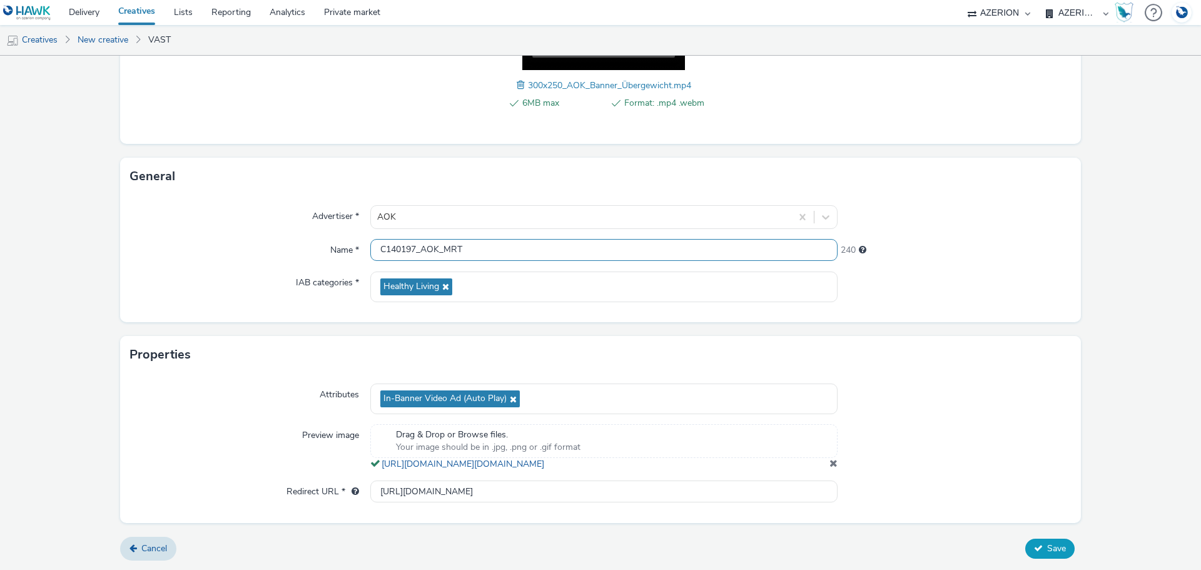
type input "C140197_AOK_MRT"
click at [1036, 548] on button "Save" at bounding box center [1049, 548] width 49 height 20
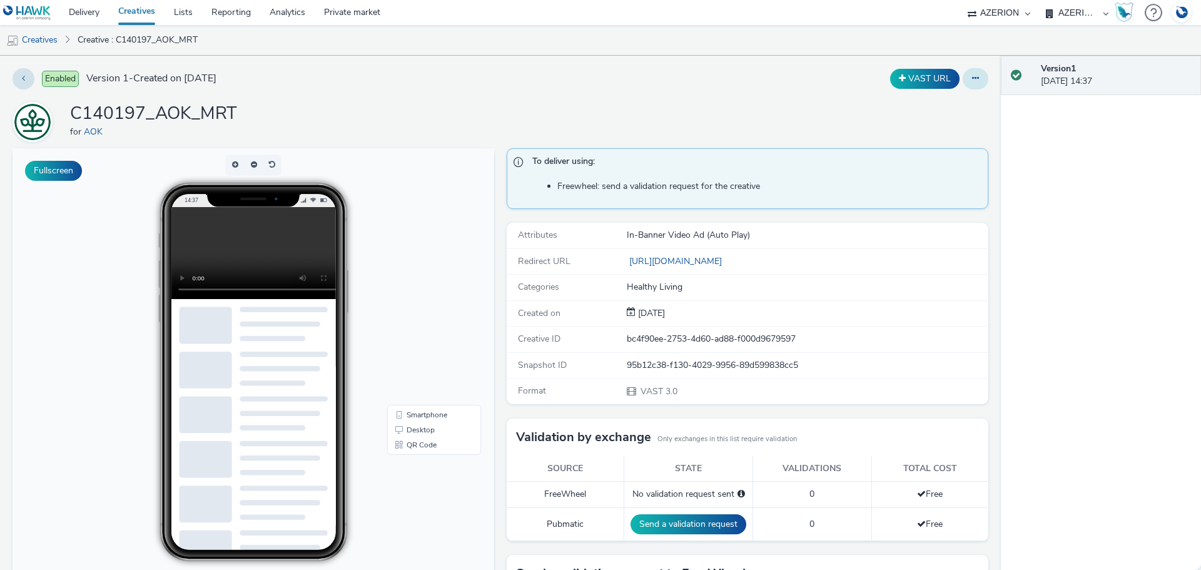
click at [963, 73] on button at bounding box center [976, 78] width 26 height 21
click at [935, 127] on link "Duplicate" at bounding box center [941, 128] width 94 height 25
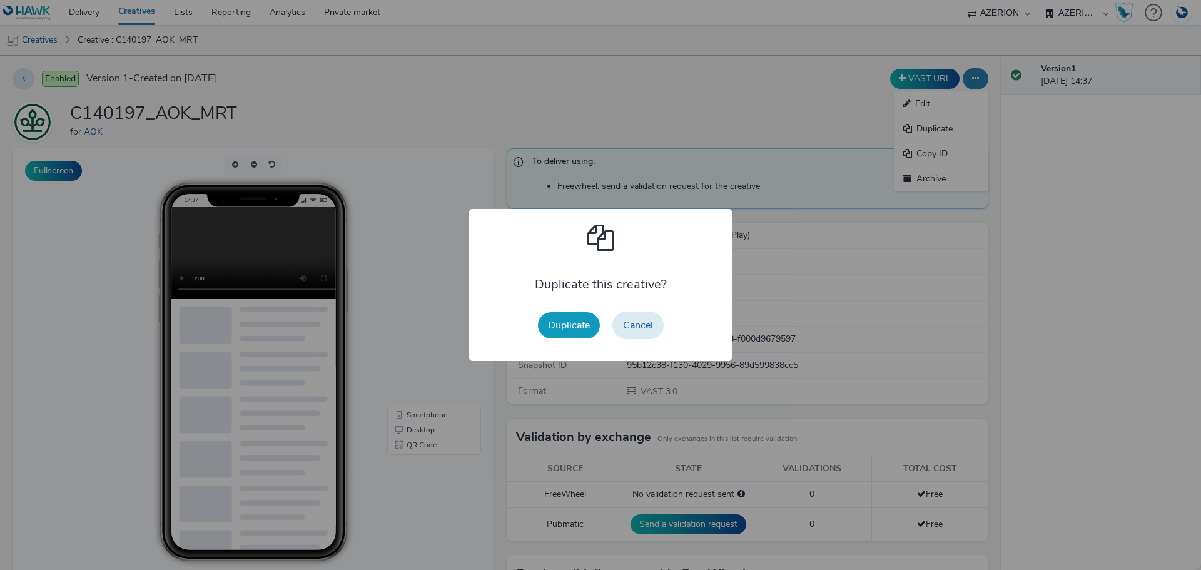
click at [565, 330] on button "Duplicate" at bounding box center [569, 325] width 62 height 26
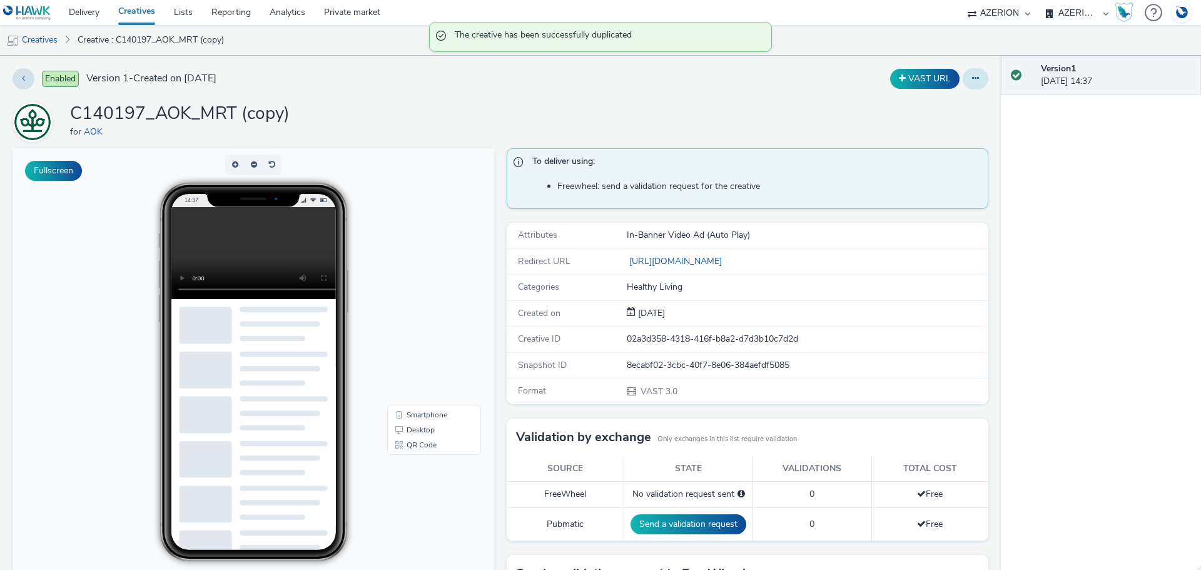
click at [971, 77] on button at bounding box center [976, 78] width 26 height 21
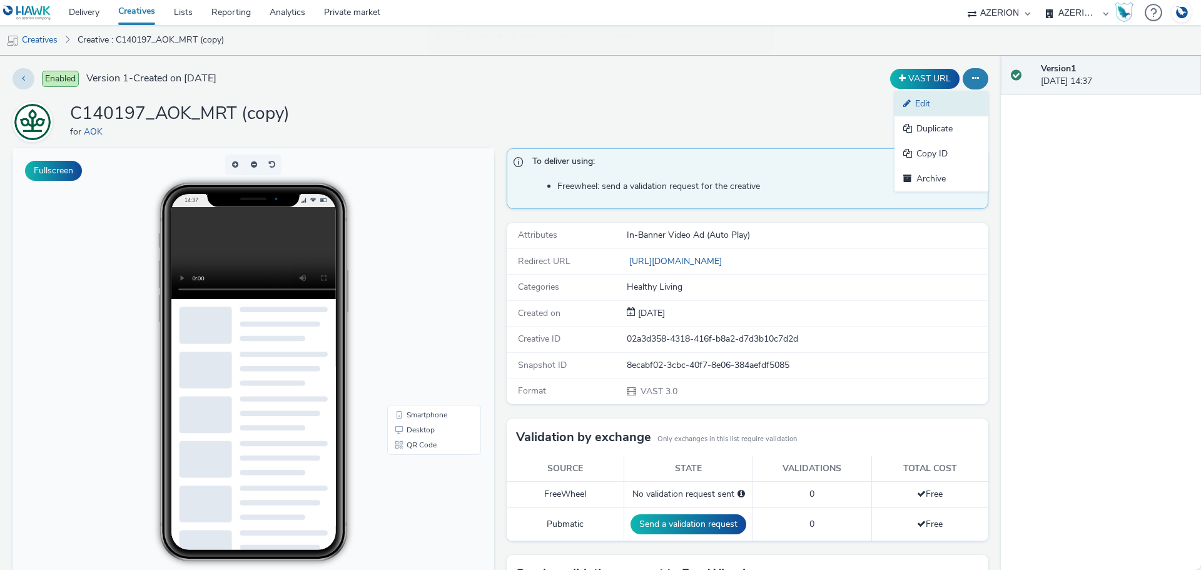
click at [946, 111] on link "Edit" at bounding box center [941, 103] width 94 height 25
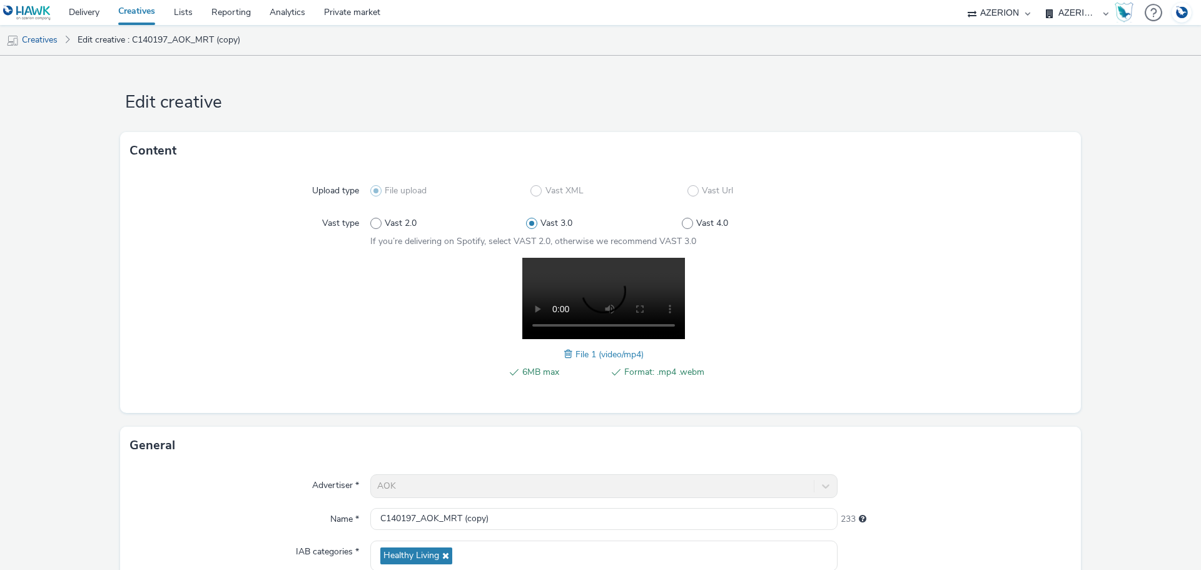
click at [564, 357] on span at bounding box center [569, 354] width 11 height 14
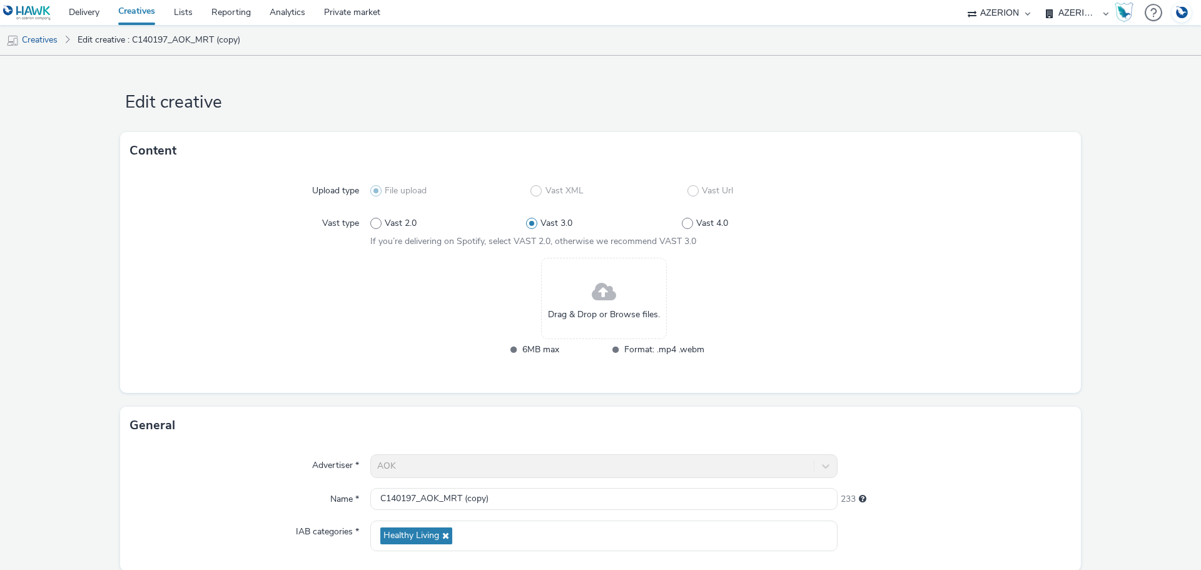
click at [577, 285] on div "Drag & Drop or Browse files." at bounding box center [604, 298] width 126 height 81
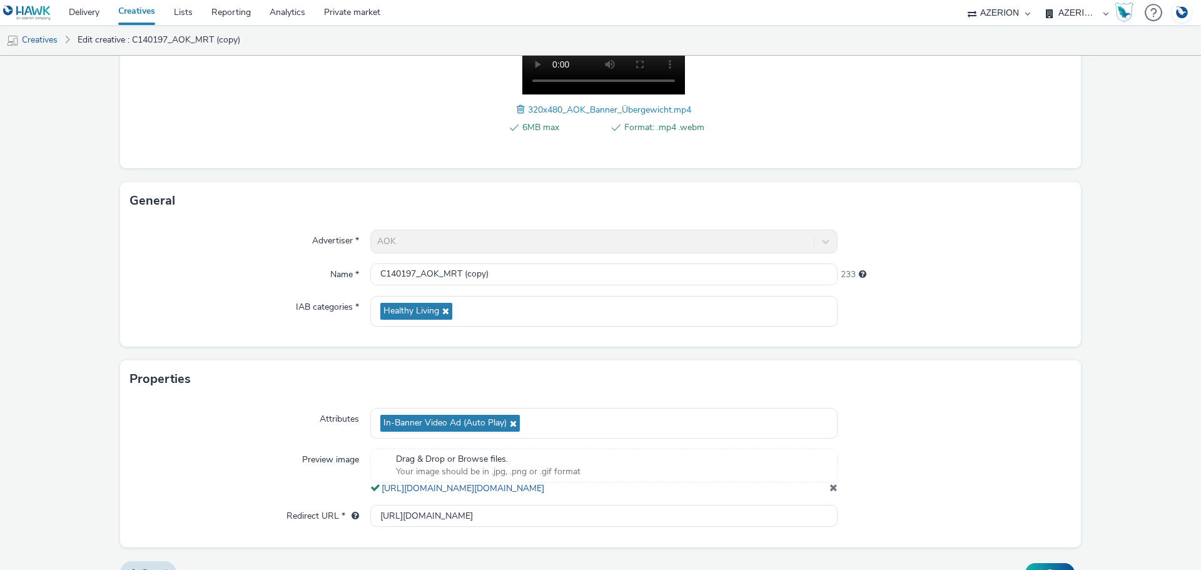
scroll to position [250, 0]
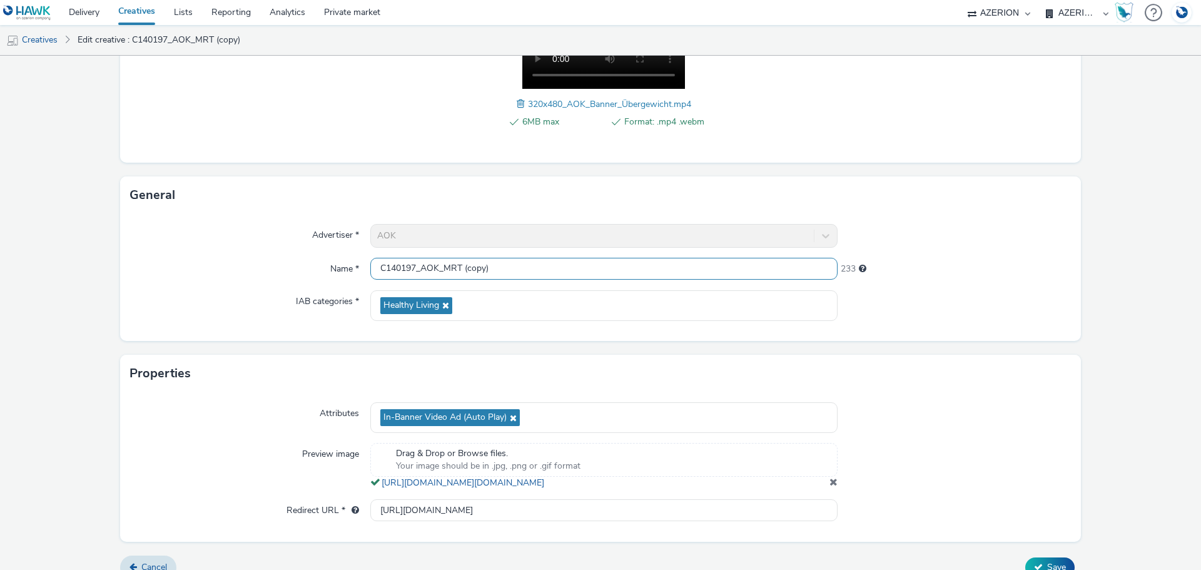
drag, startPoint x: 444, startPoint y: 272, endPoint x: 567, endPoint y: 288, distance: 123.6
click at [567, 288] on div "Advertiser * AOK Name * C140197_AOK_MRT (copy) 233 IAB categories * Healthy Liv…" at bounding box center [600, 277] width 961 height 127
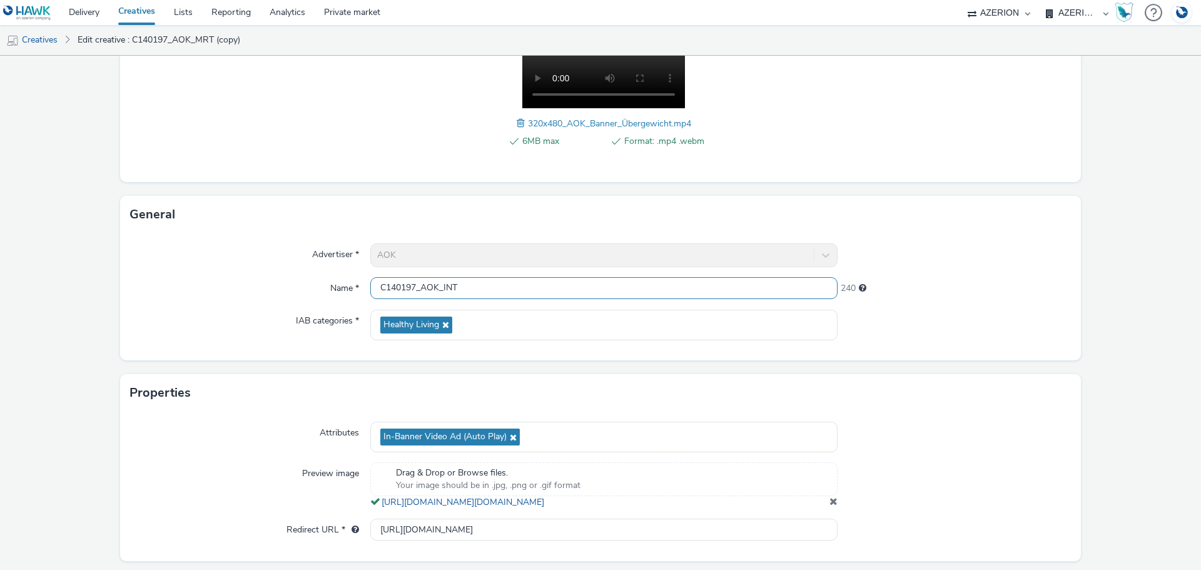
scroll to position [281, 0]
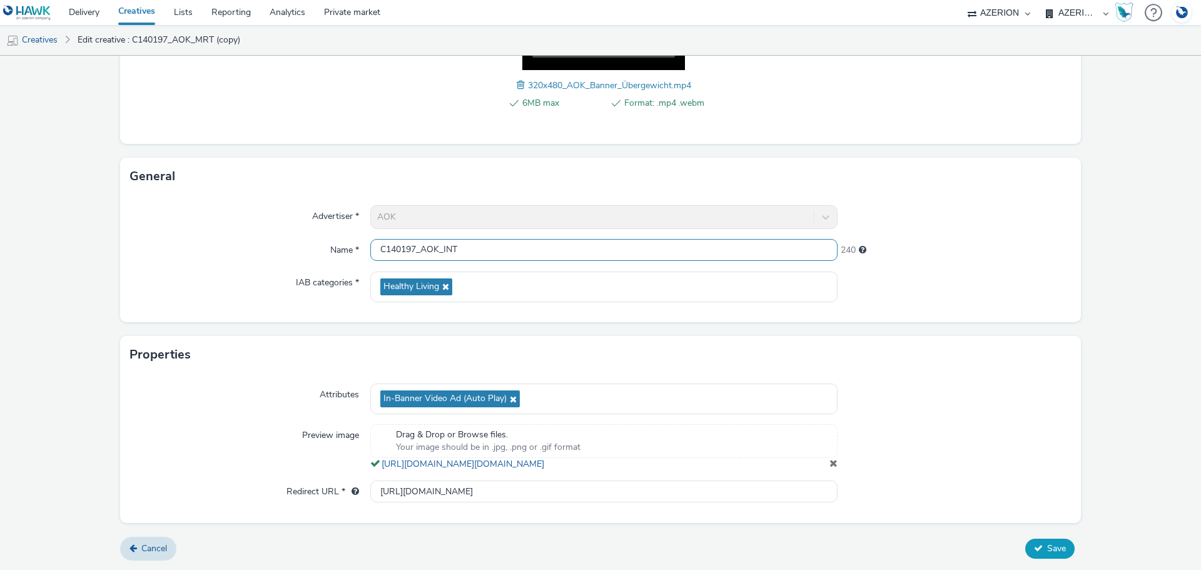
type input "C140197_AOK_INT"
click at [1047, 548] on span "Save" at bounding box center [1056, 548] width 19 height 12
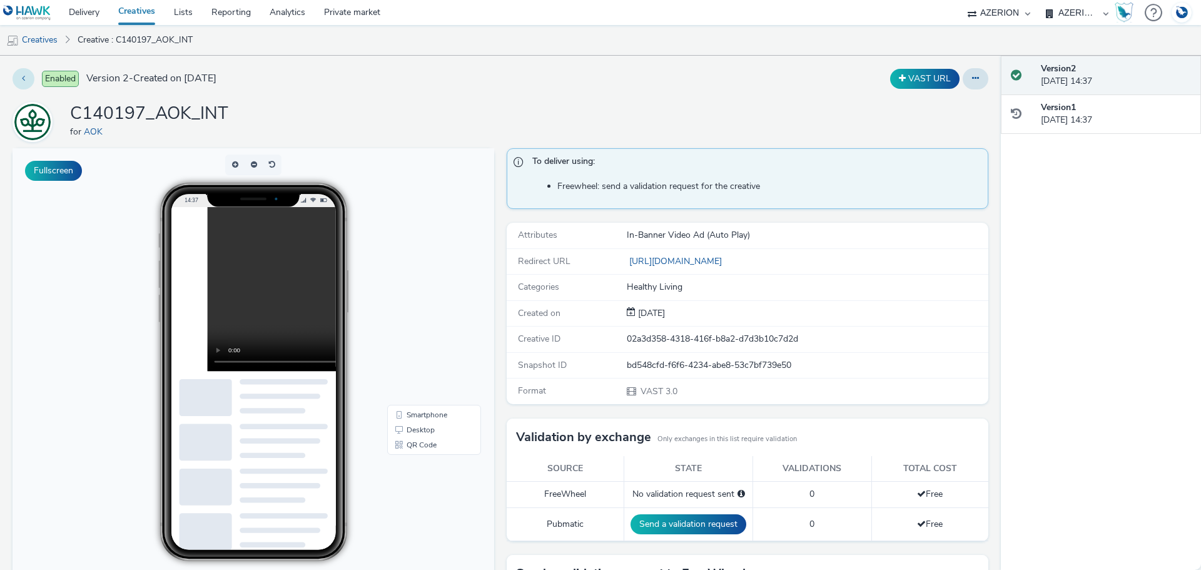
click at [26, 81] on button at bounding box center [24, 78] width 22 height 21
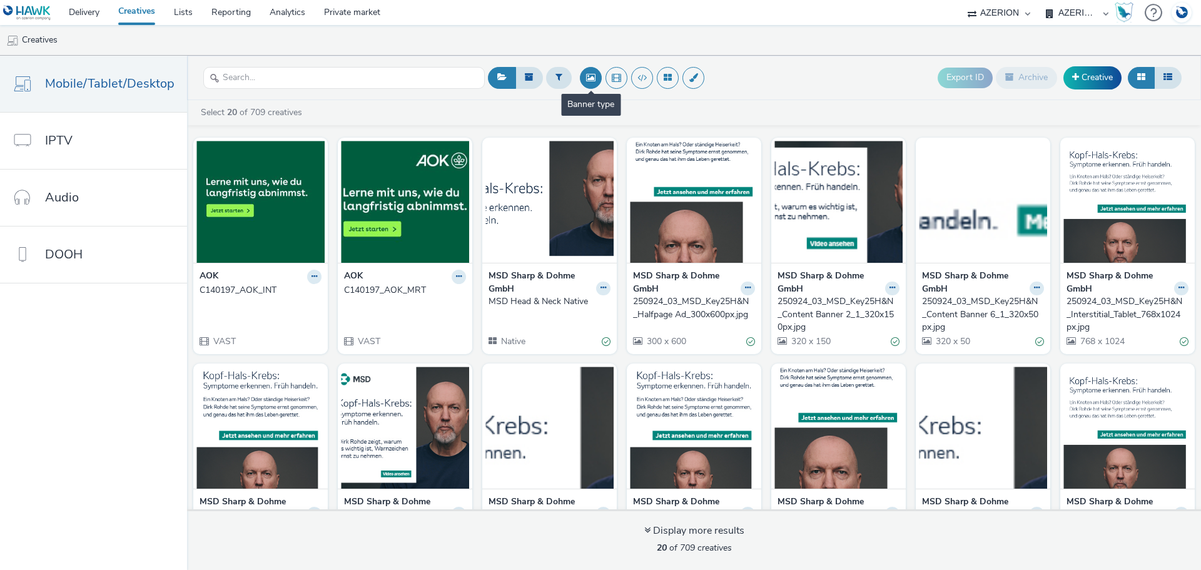
click at [593, 78] on button at bounding box center [591, 78] width 22 height 22
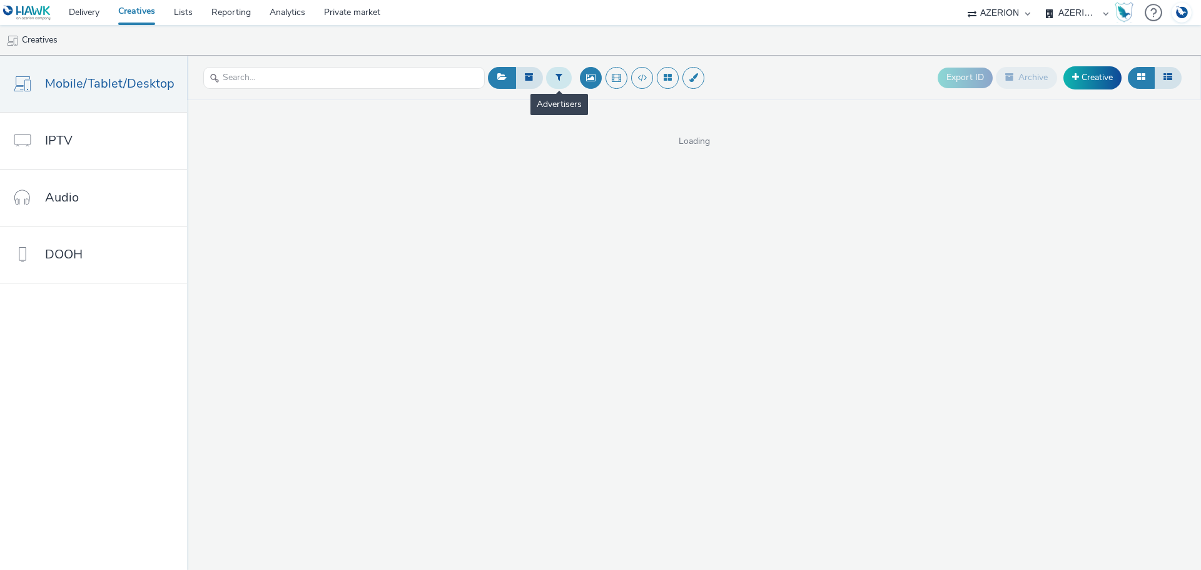
click at [562, 81] on button at bounding box center [559, 77] width 26 height 21
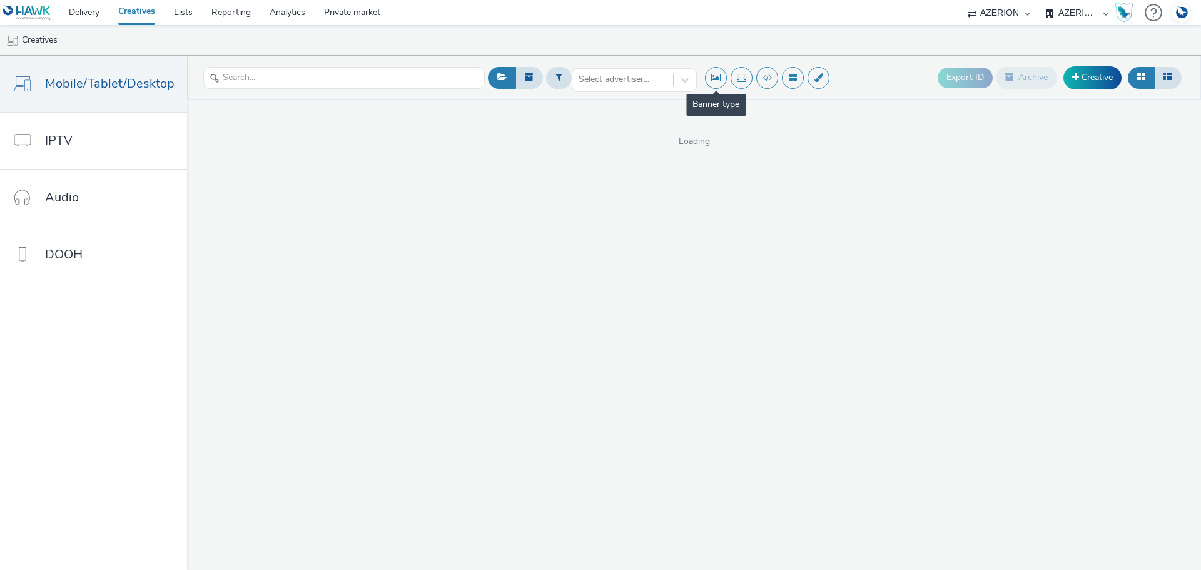
click at [710, 78] on button at bounding box center [716, 78] width 22 height 22
click at [654, 78] on div at bounding box center [623, 79] width 88 height 15
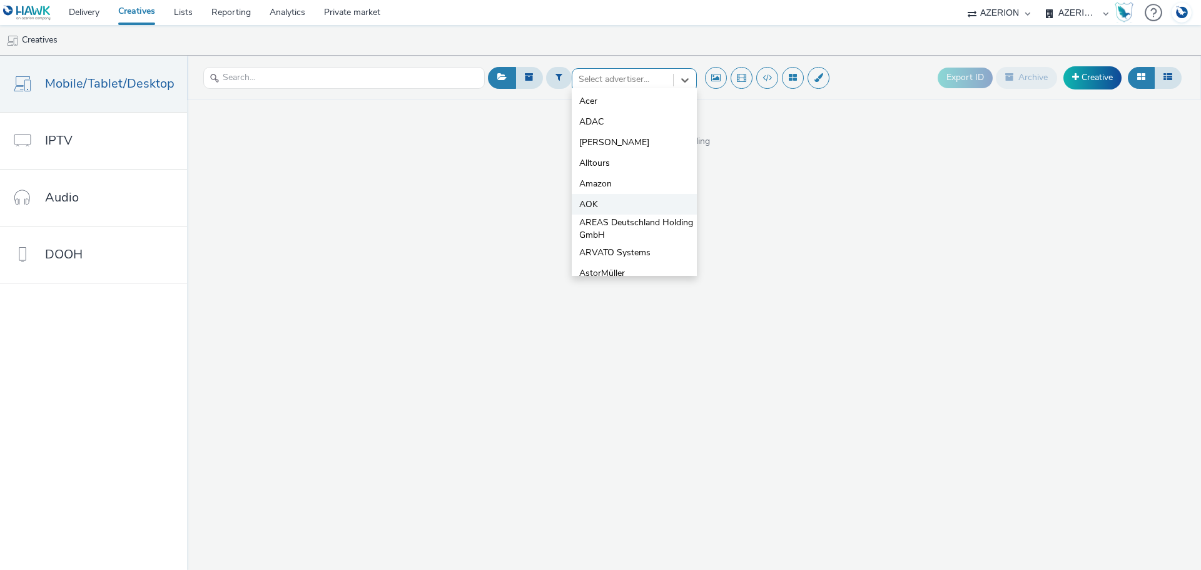
click at [601, 206] on li "AOK" at bounding box center [634, 204] width 125 height 21
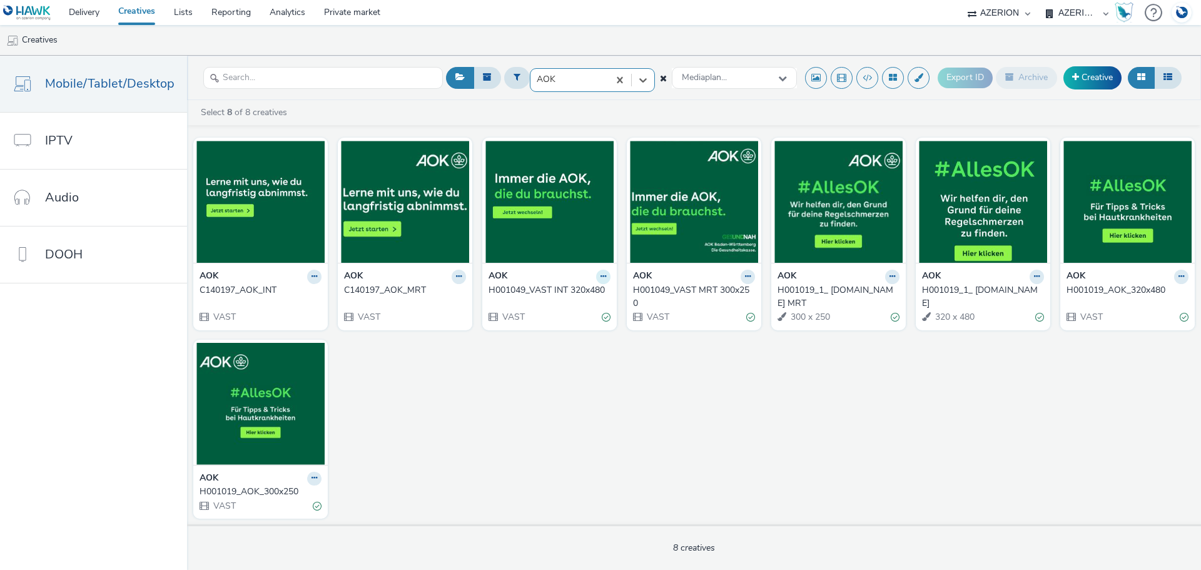
click at [596, 280] on button at bounding box center [603, 277] width 14 height 14
click at [564, 298] on link "Edit" at bounding box center [564, 298] width 94 height 25
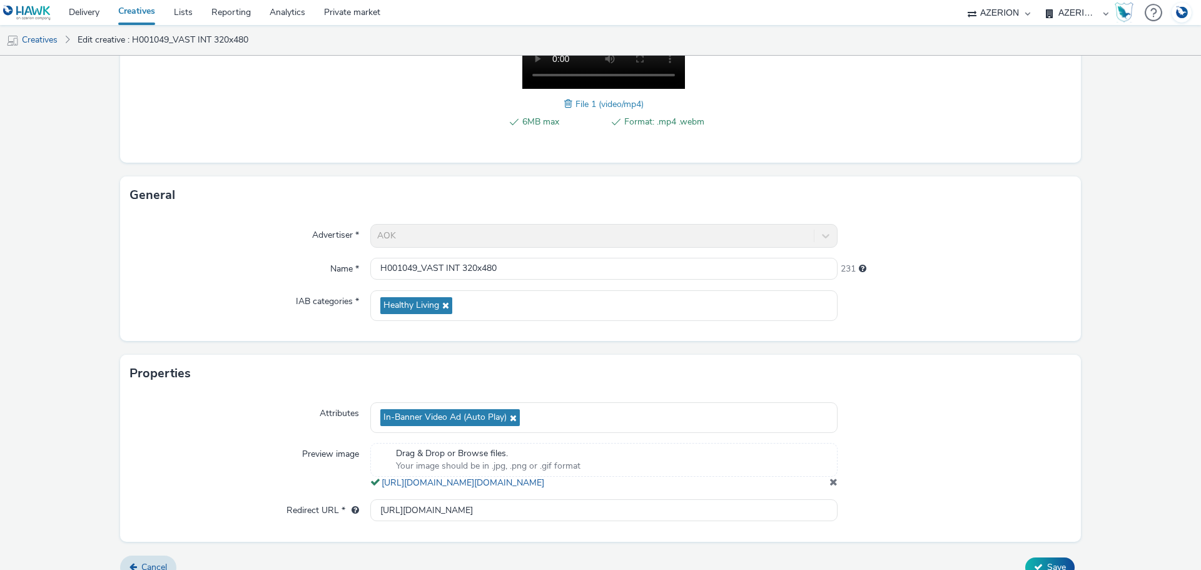
scroll to position [281, 0]
